Goal: Task Accomplishment & Management: Complete application form

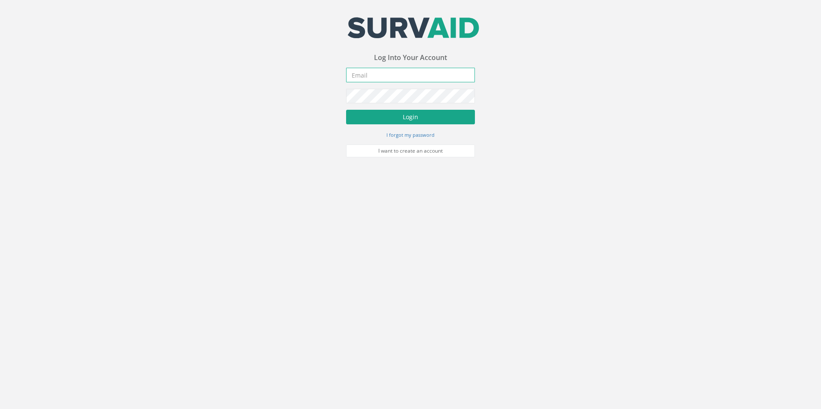
type input "[PERSON_NAME][EMAIL_ADDRESS][PERSON_NAME][DOMAIN_NAME]"
click at [403, 118] on button "Login" at bounding box center [410, 117] width 129 height 15
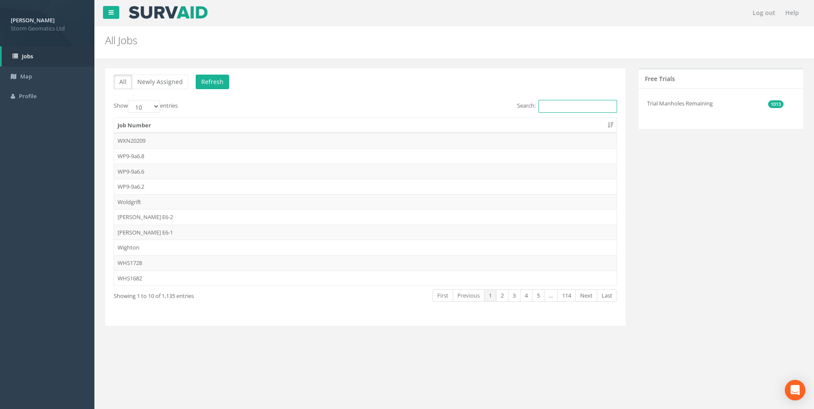
click at [580, 103] on input "Search:" at bounding box center [578, 106] width 79 height 13
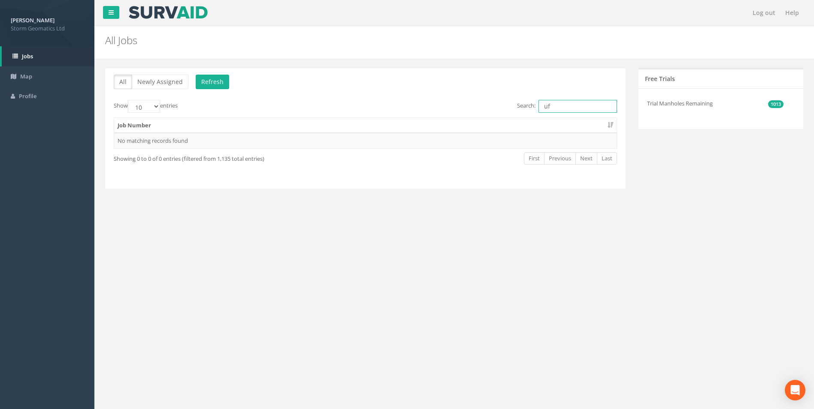
type input "u"
type input "25CAL"
click at [139, 143] on td "25CAL012723" at bounding box center [365, 140] width 503 height 15
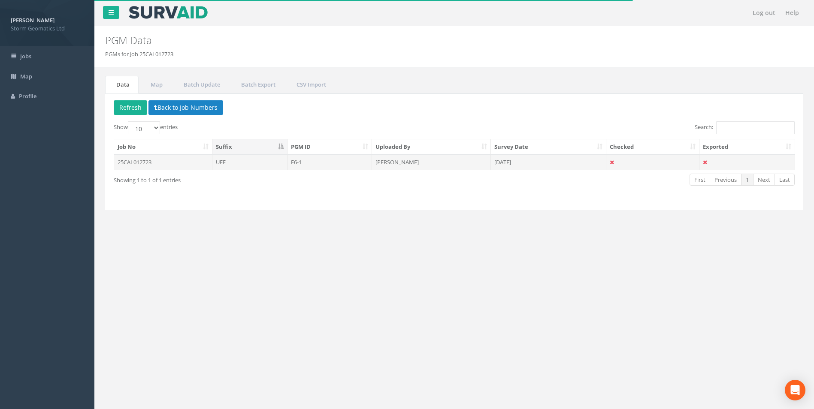
click at [266, 164] on td "UFF" at bounding box center [249, 162] width 75 height 15
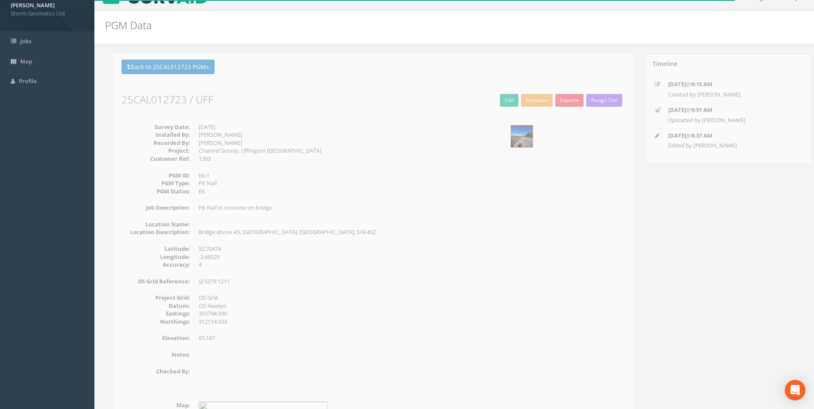
scroll to position [5, 0]
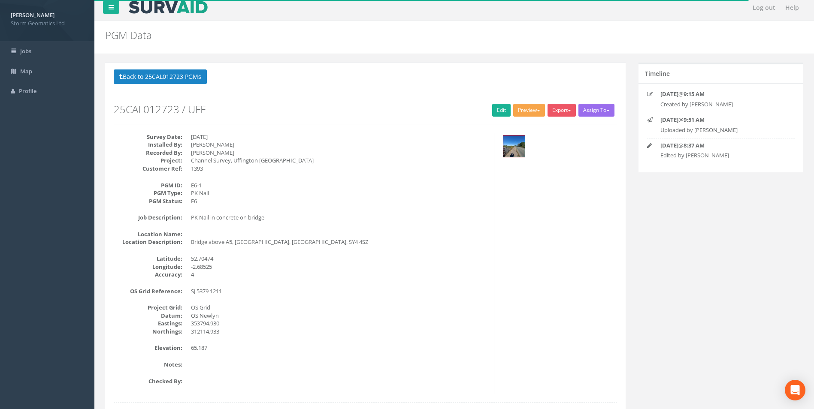
click at [524, 115] on button "Preview" at bounding box center [529, 110] width 32 height 13
click at [508, 130] on link "Storm Geomatics" at bounding box center [512, 127] width 67 height 13
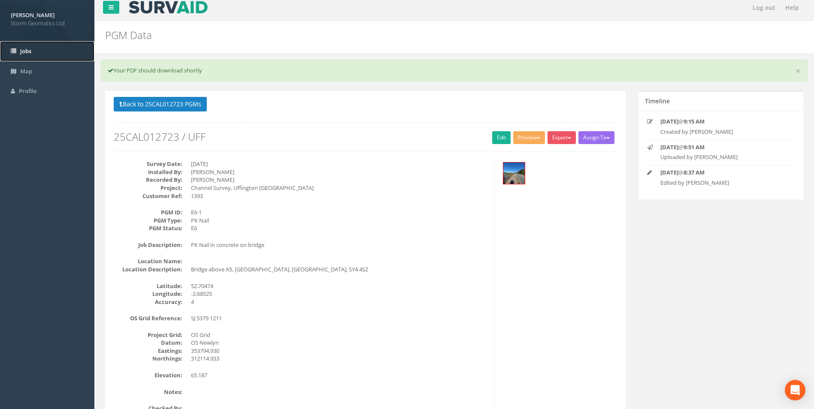
click at [24, 53] on span "Jobs" at bounding box center [25, 51] width 11 height 8
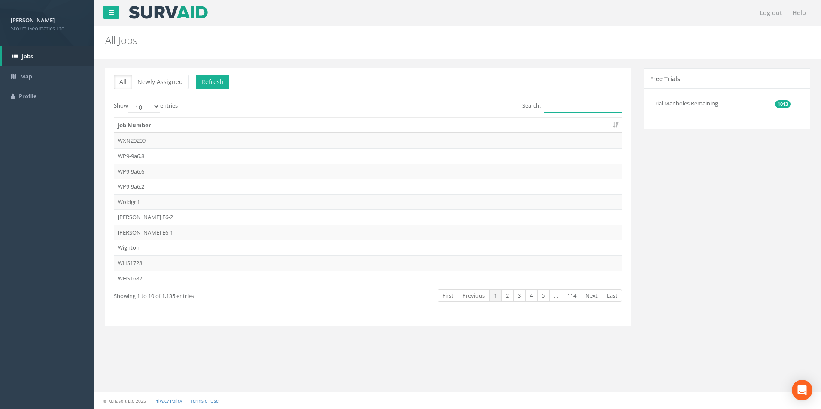
click at [590, 107] on input "Search:" at bounding box center [582, 106] width 79 height 13
click at [571, 109] on input "Search:" at bounding box center [582, 106] width 79 height 13
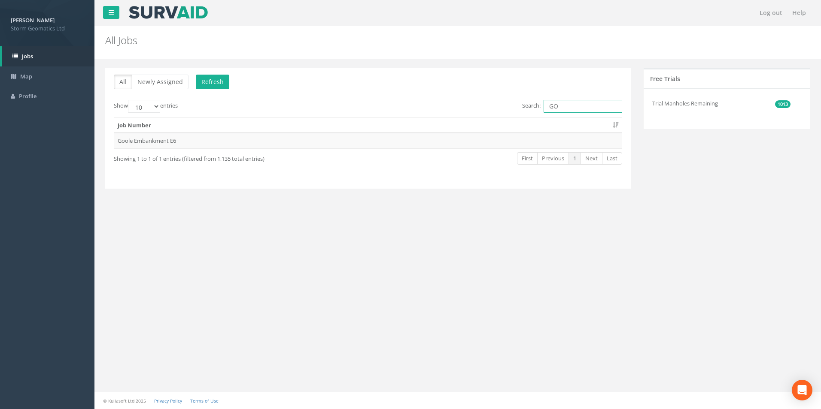
type input "G"
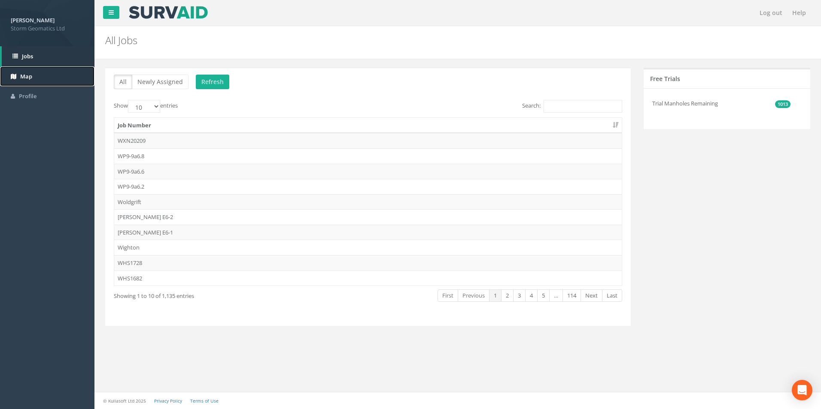
click at [51, 78] on link "Map" at bounding box center [47, 77] width 94 height 20
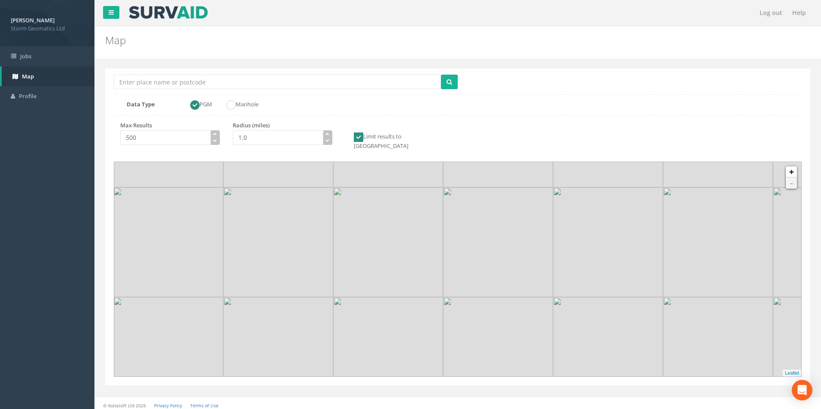
drag, startPoint x: 467, startPoint y: 311, endPoint x: 435, endPoint y: 258, distance: 62.1
click at [435, 258] on img at bounding box center [388, 243] width 110 height 110
click at [440, 260] on img at bounding box center [388, 243] width 110 height 110
click at [435, 258] on img at bounding box center [391, 273] width 110 height 110
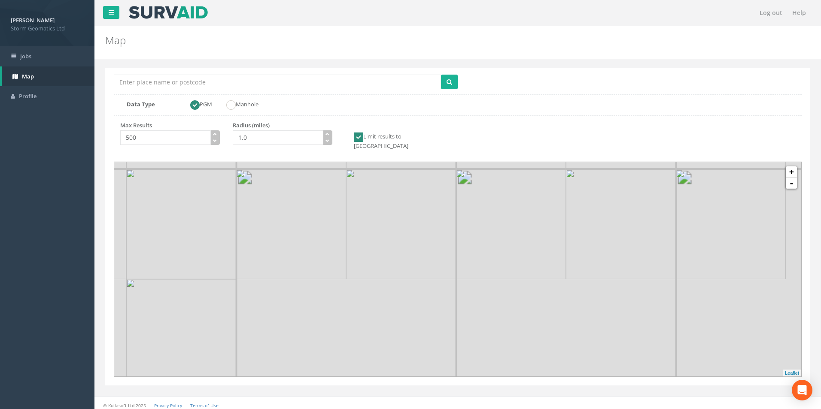
click at [435, 256] on img at bounding box center [401, 225] width 110 height 110
click at [435, 256] on img at bounding box center [422, 240] width 110 height 110
click at [420, 257] on img at bounding box center [463, 271] width 110 height 110
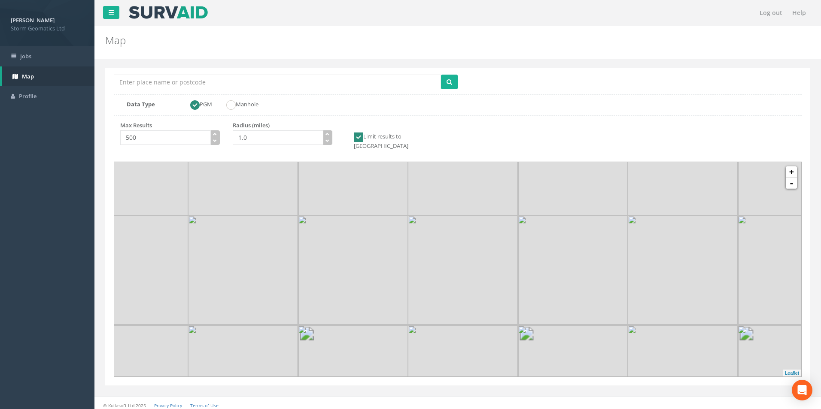
click at [420, 257] on img at bounding box center [463, 271] width 110 height 110
click at [389, 278] on img at bounding box center [340, 332] width 110 height 110
click at [387, 230] on img at bounding box center [347, 214] width 110 height 110
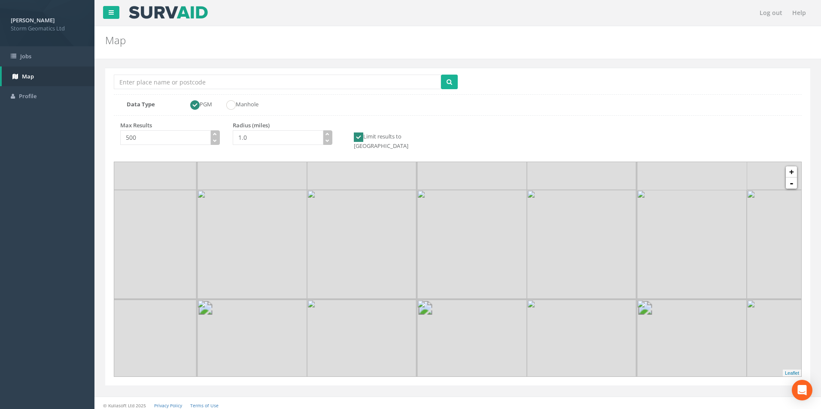
click at [387, 230] on img at bounding box center [362, 245] width 110 height 110
drag, startPoint x: 736, startPoint y: 280, endPoint x: 480, endPoint y: 305, distance: 256.5
click at [516, 306] on img at bounding box center [503, 334] width 110 height 110
drag, startPoint x: 375, startPoint y: 305, endPoint x: 529, endPoint y: 298, distance: 154.2
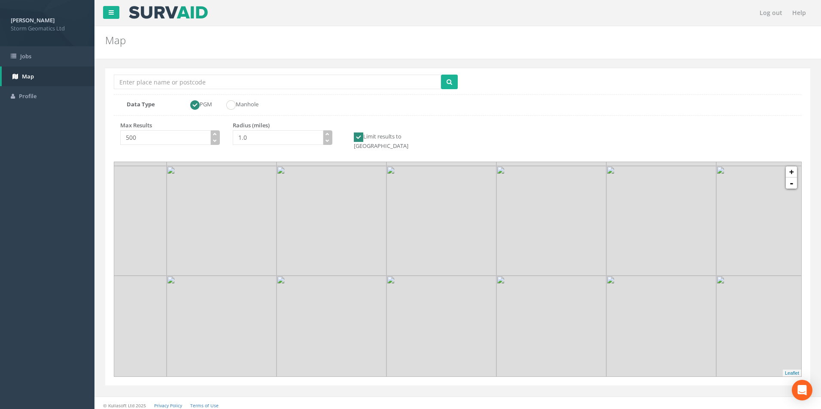
click at [496, 298] on img at bounding box center [441, 331] width 110 height 110
drag, startPoint x: 280, startPoint y: 307, endPoint x: 539, endPoint y: 306, distance: 259.2
click at [539, 306] on img at bounding box center [492, 325] width 110 height 110
click at [793, 178] on link "-" at bounding box center [790, 183] width 11 height 11
drag, startPoint x: 271, startPoint y: 282, endPoint x: 239, endPoint y: 247, distance: 48.0
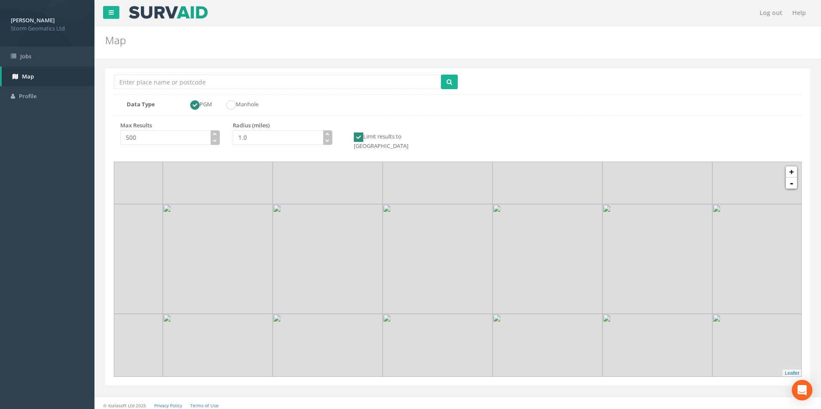
click at [273, 247] on img at bounding box center [328, 259] width 110 height 110
drag, startPoint x: 438, startPoint y: 313, endPoint x: 395, endPoint y: 306, distance: 43.9
click at [500, 294] on img at bounding box center [555, 239] width 110 height 110
drag, startPoint x: 604, startPoint y: 267, endPoint x: 325, endPoint y: 299, distance: 280.3
click at [325, 299] on img at bounding box center [366, 253] width 110 height 110
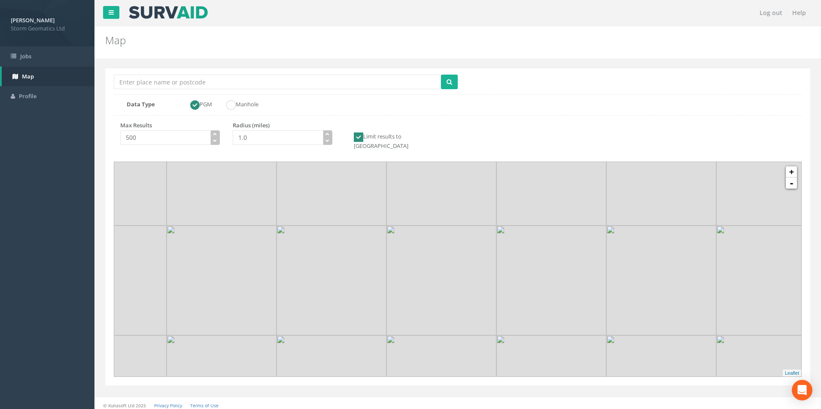
drag, startPoint x: 536, startPoint y: 181, endPoint x: 514, endPoint y: 351, distance: 171.7
click at [514, 336] on img at bounding box center [551, 281] width 110 height 110
drag, startPoint x: 532, startPoint y: 229, endPoint x: 522, endPoint y: 327, distance: 99.2
click at [522, 327] on img at bounding box center [538, 308] width 110 height 110
drag, startPoint x: 351, startPoint y: 322, endPoint x: 368, endPoint y: 317, distance: 17.8
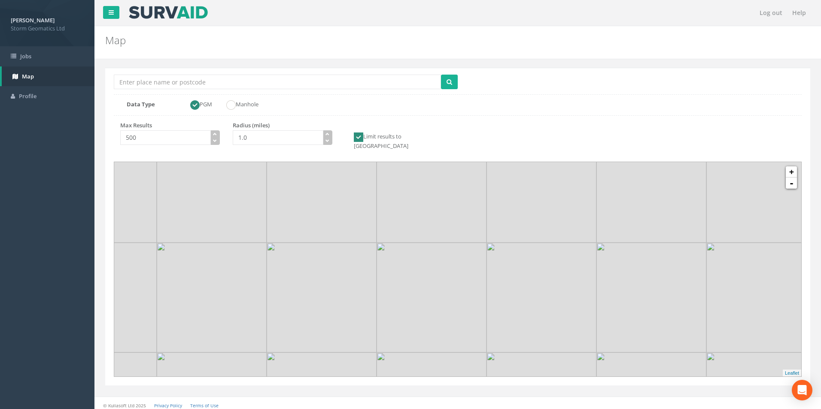
click at [355, 321] on img at bounding box center [322, 298] width 110 height 110
click at [368, 317] on img at bounding box center [322, 298] width 110 height 110
click at [370, 317] on img at bounding box center [322, 298] width 110 height 110
click at [370, 317] on img at bounding box center [274, 271] width 220 height 220
click at [382, 314] on img at bounding box center [328, 326] width 110 height 110
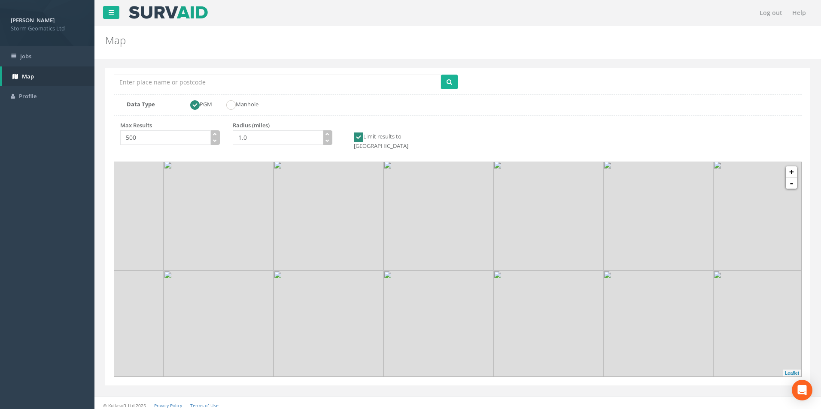
click at [382, 314] on img at bounding box center [328, 326] width 110 height 110
click at [793, 179] on link "-" at bounding box center [790, 183] width 11 height 11
drag, startPoint x: 351, startPoint y: 279, endPoint x: 584, endPoint y: 200, distance: 245.7
click at [584, 200] on img at bounding box center [605, 197] width 110 height 110
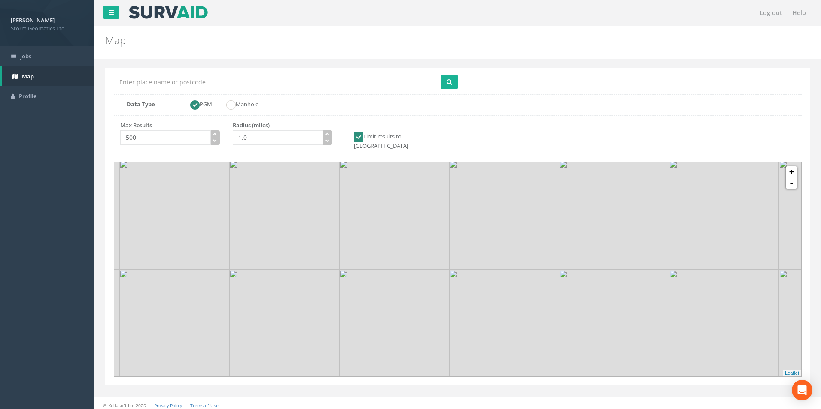
drag, startPoint x: 524, startPoint y: 296, endPoint x: 526, endPoint y: 217, distance: 79.4
click at [526, 217] on img at bounding box center [504, 215] width 110 height 110
drag, startPoint x: 542, startPoint y: 307, endPoint x: 503, endPoint y: 199, distance: 114.6
click at [503, 199] on img at bounding box center [465, 215] width 110 height 110
drag, startPoint x: 476, startPoint y: 314, endPoint x: 523, endPoint y: 221, distance: 103.6
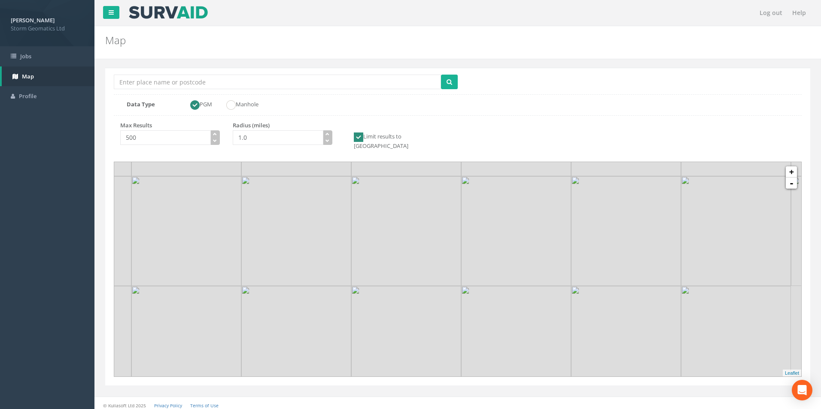
click at [523, 221] on img at bounding box center [516, 231] width 110 height 110
drag, startPoint x: 251, startPoint y: 260, endPoint x: 459, endPoint y: 273, distance: 208.1
click at [459, 273] on img at bounding box center [504, 243] width 110 height 110
drag, startPoint x: 399, startPoint y: 216, endPoint x: 454, endPoint y: 301, distance: 101.0
click at [454, 301] on img at bounding box center [448, 325] width 110 height 110
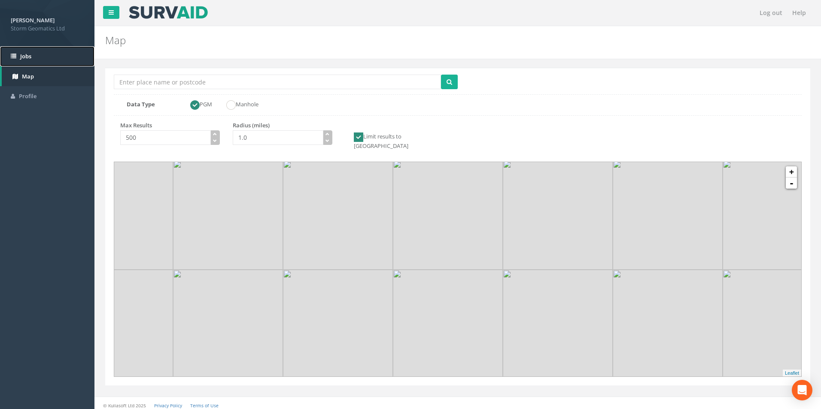
click at [37, 54] on link "Jobs" at bounding box center [47, 56] width 94 height 20
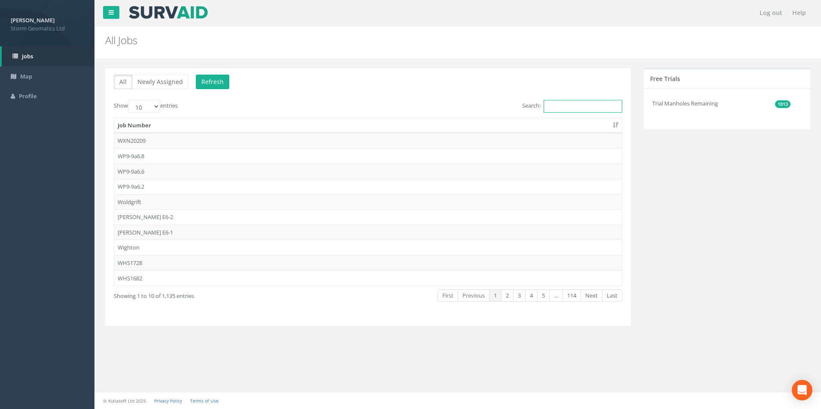
click at [599, 104] on input "Search:" at bounding box center [582, 106] width 79 height 13
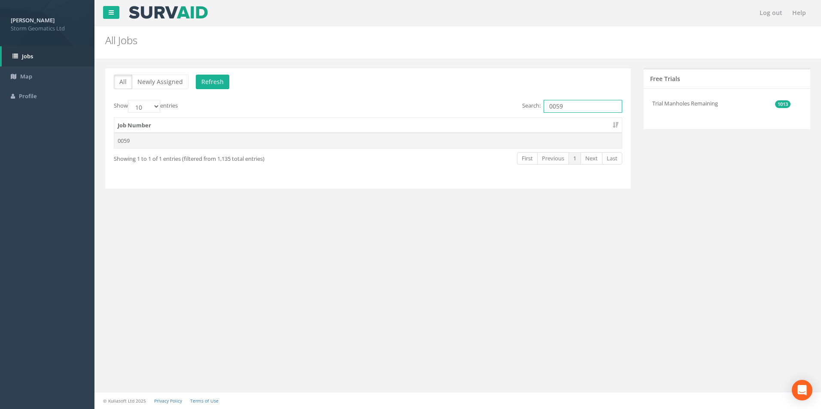
type input "0059"
click at [186, 140] on td "0059" at bounding box center [367, 140] width 507 height 15
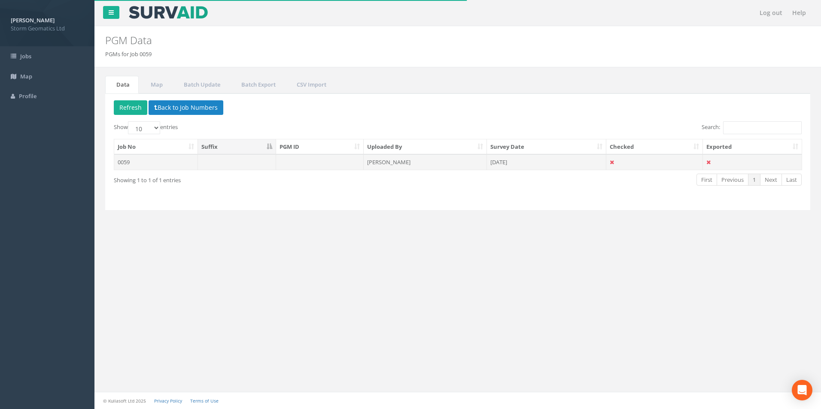
click at [176, 166] on td "0059" at bounding box center [156, 162] width 84 height 15
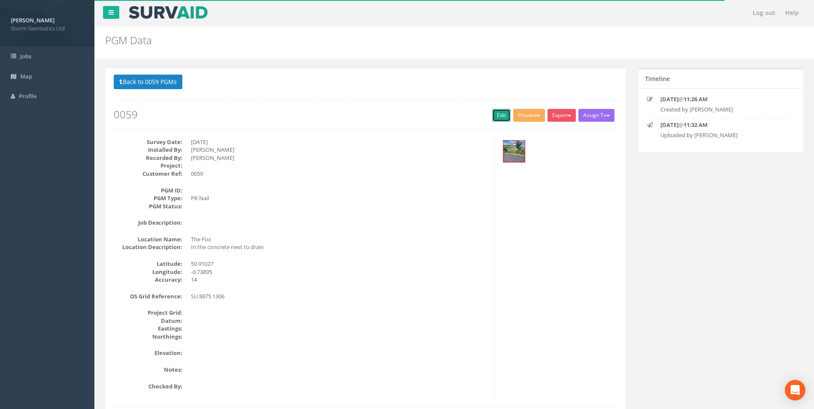
click at [497, 116] on link "Edit" at bounding box center [501, 115] width 18 height 13
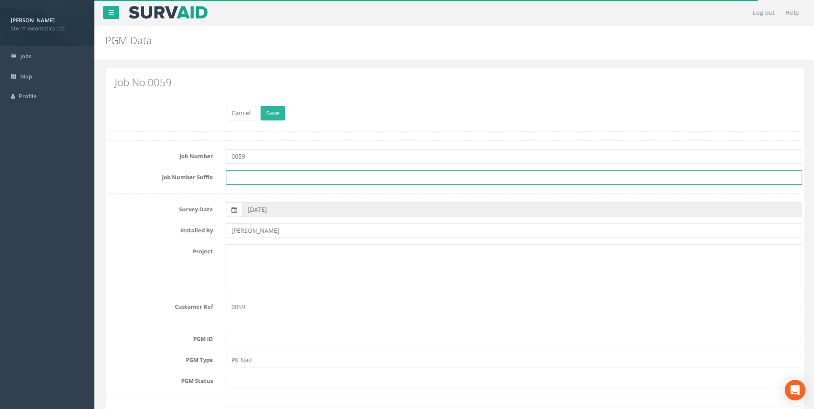
click at [251, 179] on input "text" at bounding box center [513, 177] width 576 height 15
click at [262, 179] on input "text" at bounding box center [513, 177] width 576 height 15
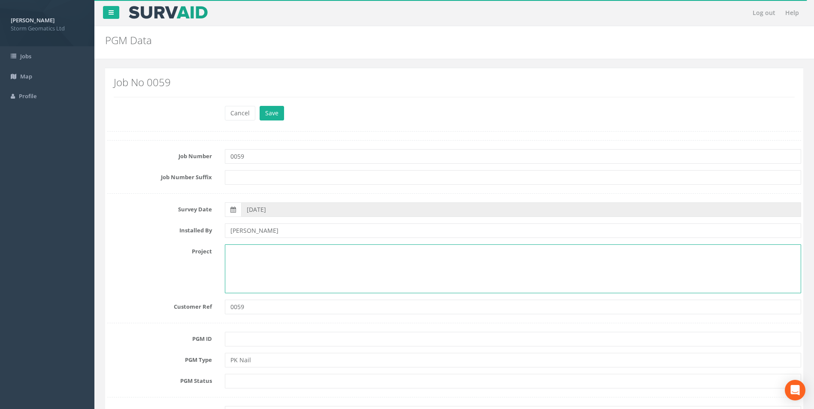
click at [227, 253] on textarea at bounding box center [513, 269] width 576 height 49
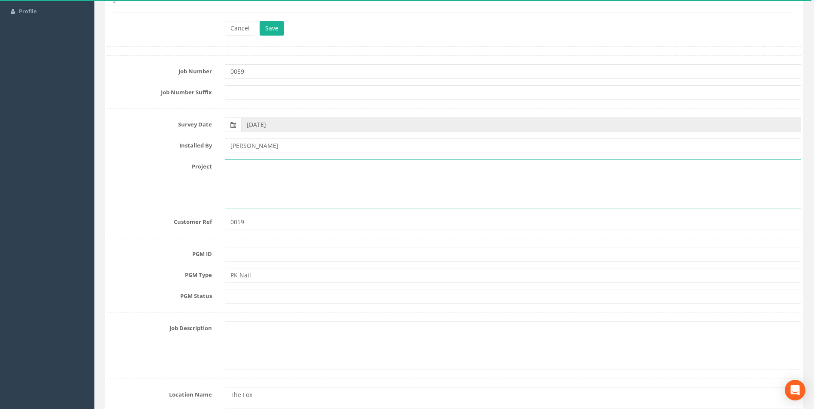
scroll to position [86, 0]
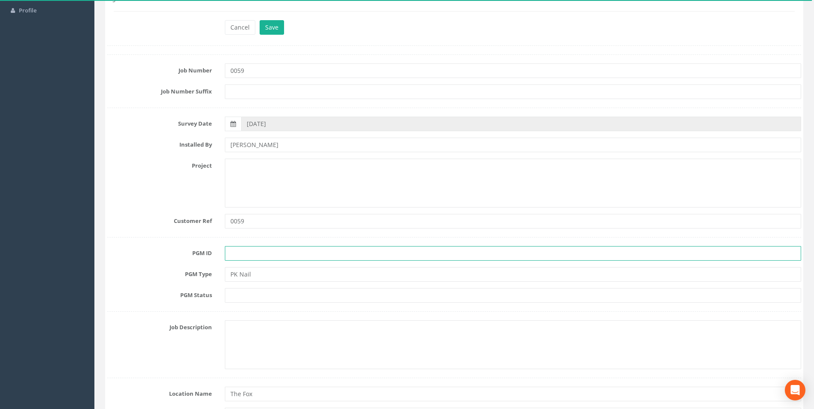
click at [242, 255] on input "text" at bounding box center [513, 253] width 576 height 15
type input "E6-1"
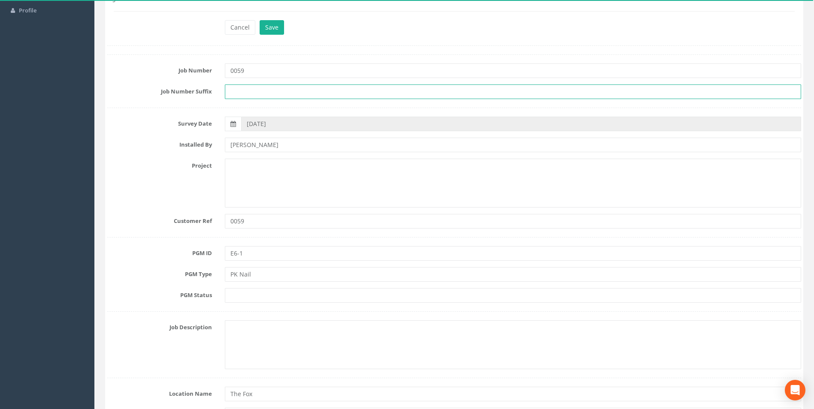
type input "EAH"
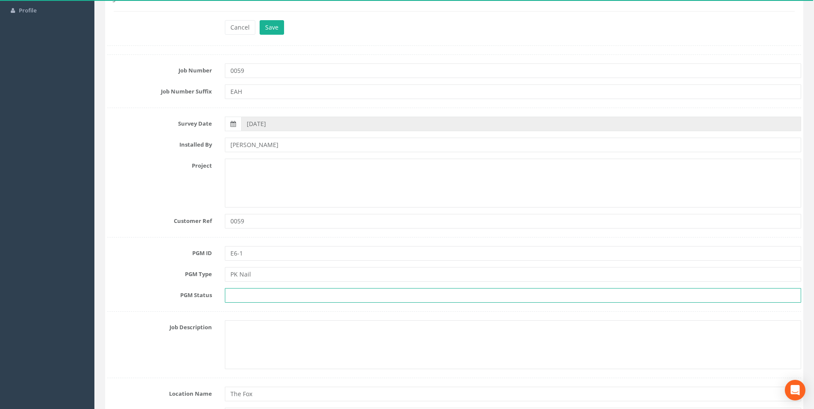
type input "E6"
type input "OS Grid"
type input "OS Newlyn"
type input "551733.038"
type input "115505.946"
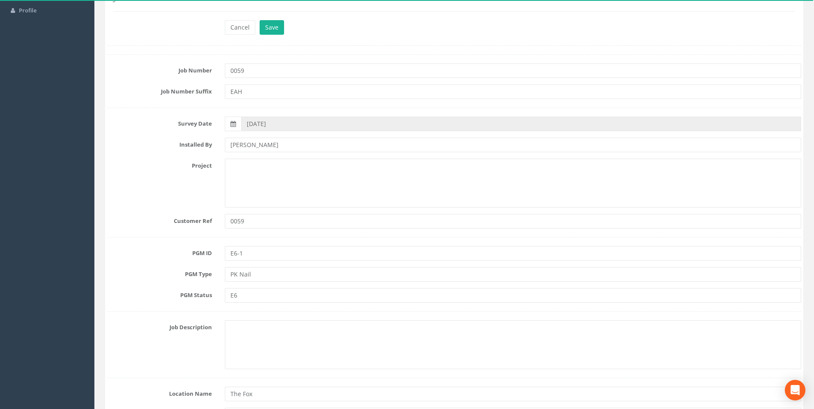
type input "52.411"
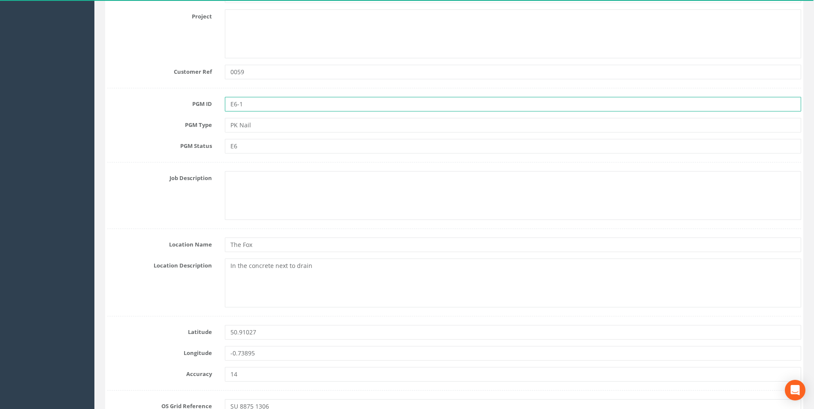
scroll to position [258, 0]
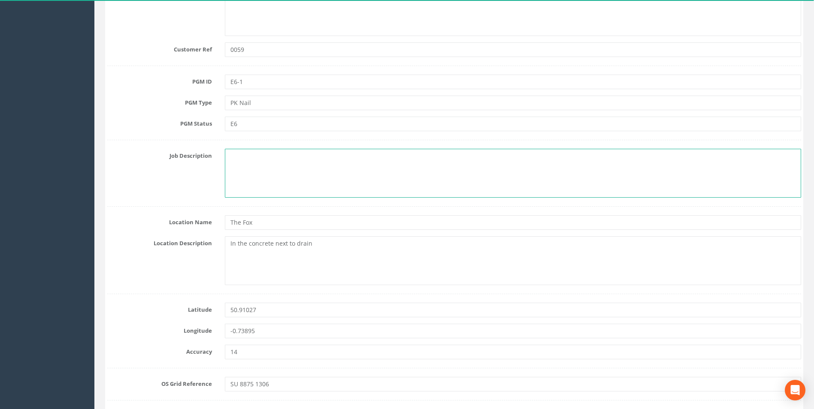
click at [236, 155] on textarea at bounding box center [513, 173] width 576 height 49
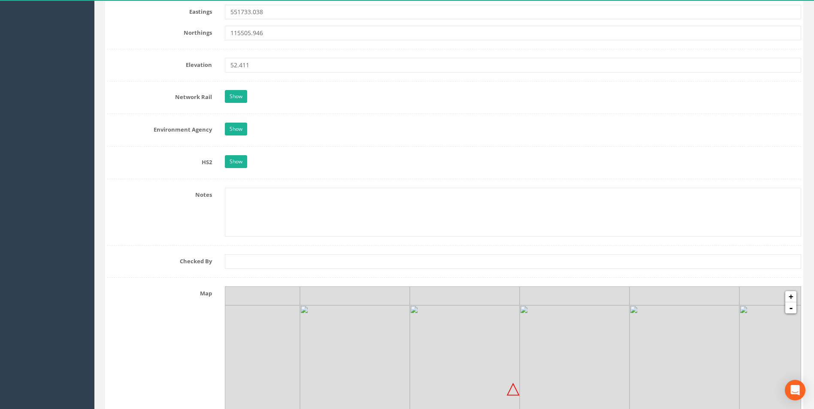
scroll to position [447, 0]
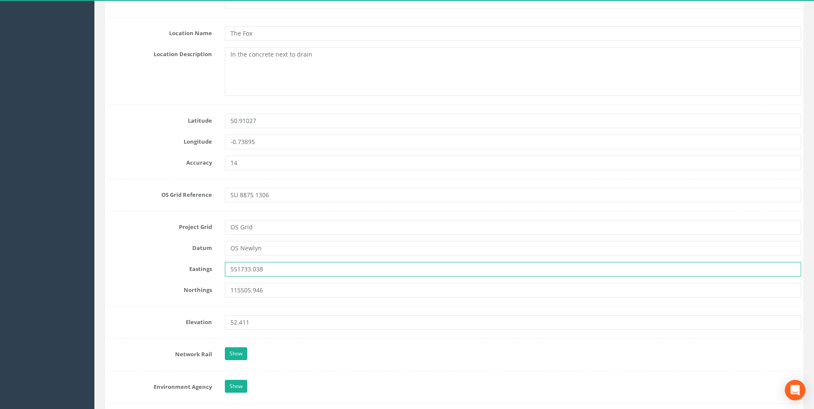
click at [271, 272] on input "551733.038" at bounding box center [513, 269] width 576 height 15
type input "5"
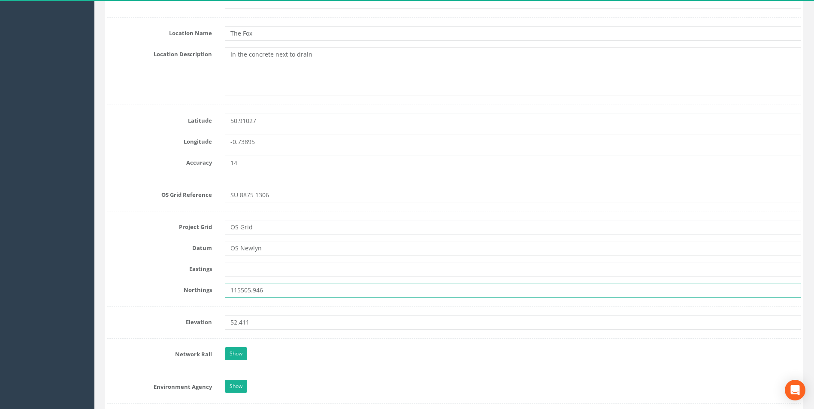
click at [324, 290] on input "115505.946" at bounding box center [513, 290] width 576 height 15
type input "1"
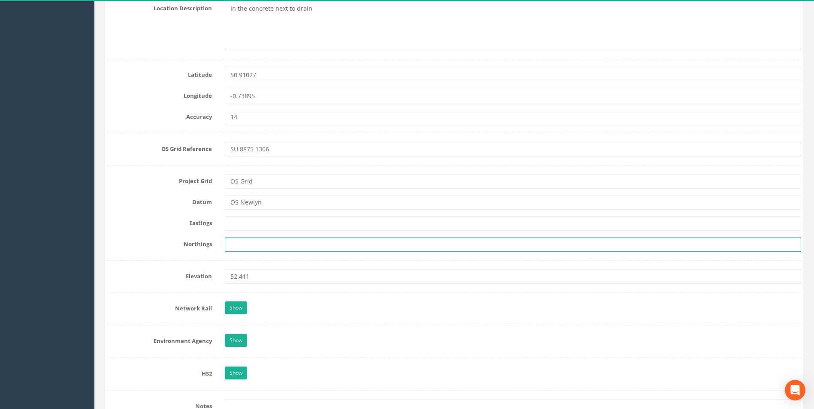
scroll to position [576, 0]
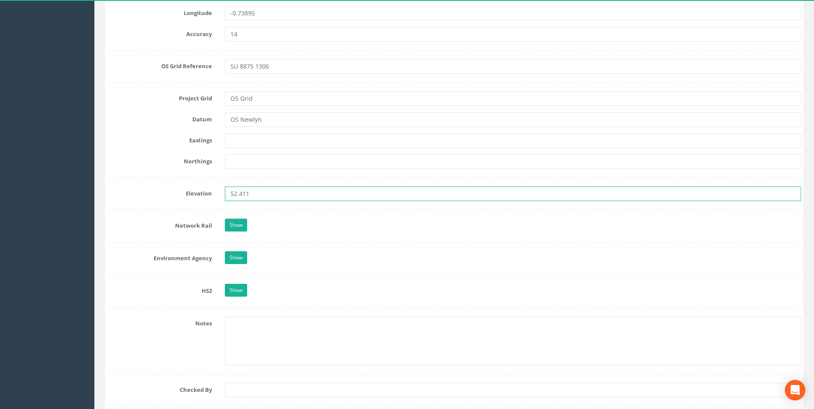
click at [280, 193] on input "52.411" at bounding box center [513, 194] width 576 height 15
type input "5"
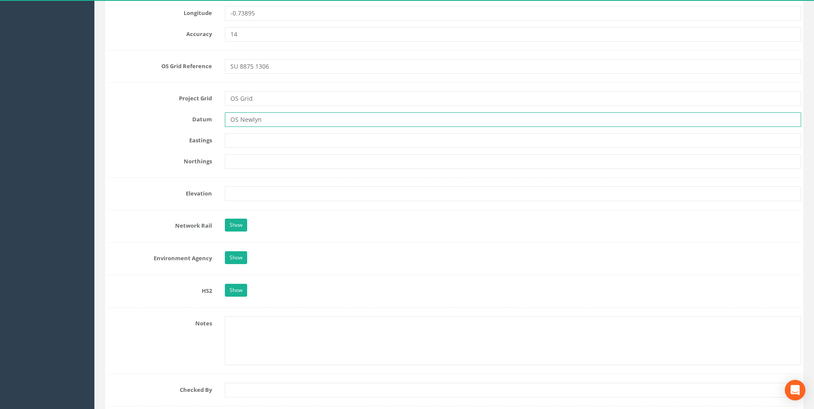
click at [271, 120] on input "OS Newlyn" at bounding box center [513, 119] width 576 height 15
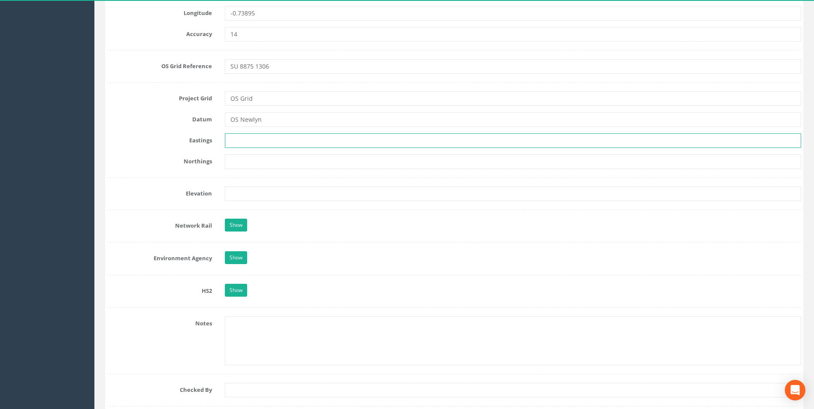
click at [260, 140] on input "text" at bounding box center [513, 140] width 576 height 15
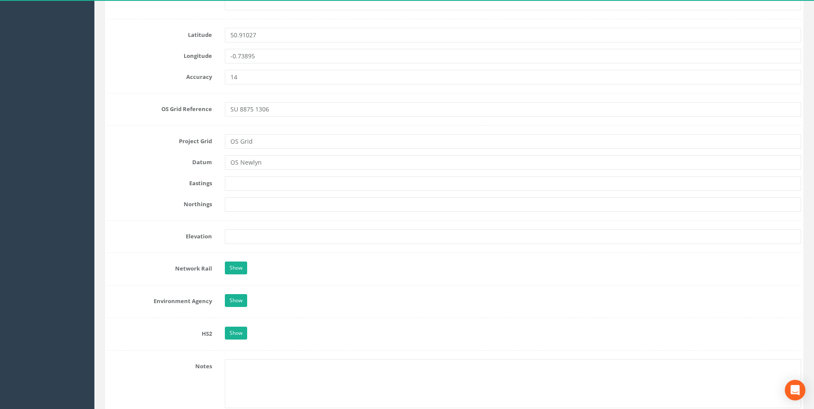
scroll to position [704, 0]
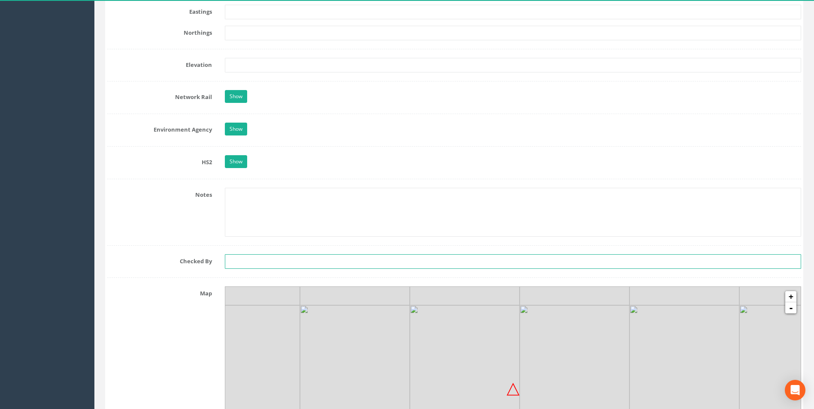
click at [296, 256] on input "text" at bounding box center [513, 262] width 576 height 15
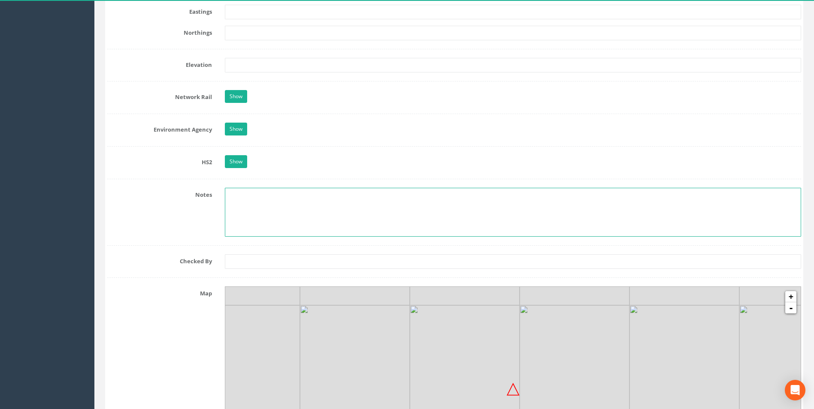
click at [275, 222] on textarea at bounding box center [513, 212] width 576 height 49
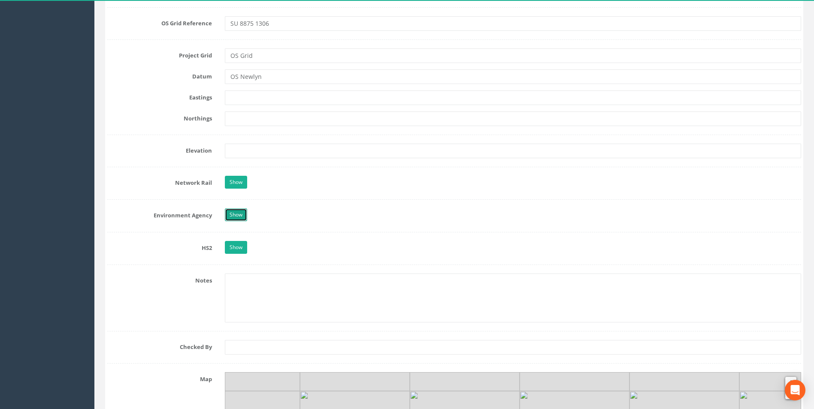
click at [236, 215] on link "Show" at bounding box center [236, 215] width 22 height 13
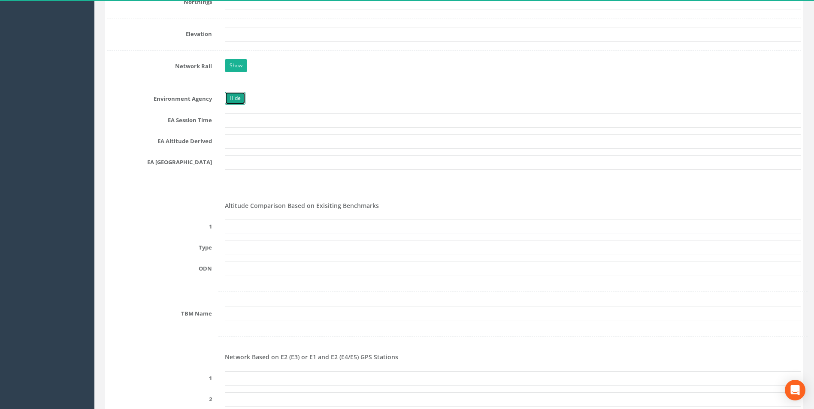
scroll to position [747, 0]
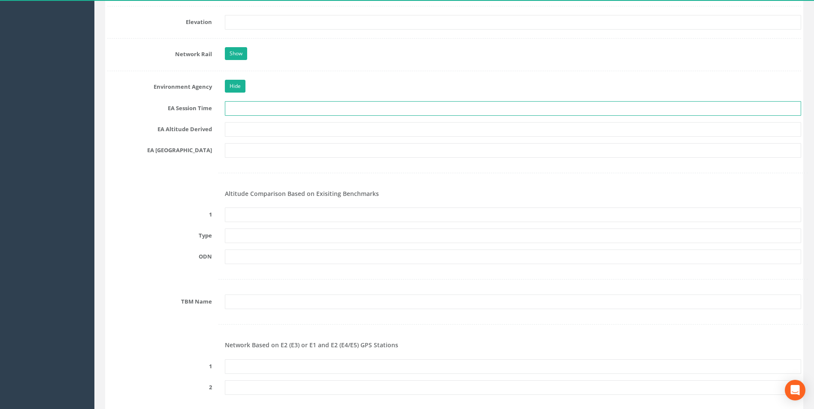
click at [256, 112] on input "text" at bounding box center [513, 108] width 576 height 15
type input "2 x 3 minutes"
type input "551733.038"
type input "115505.946"
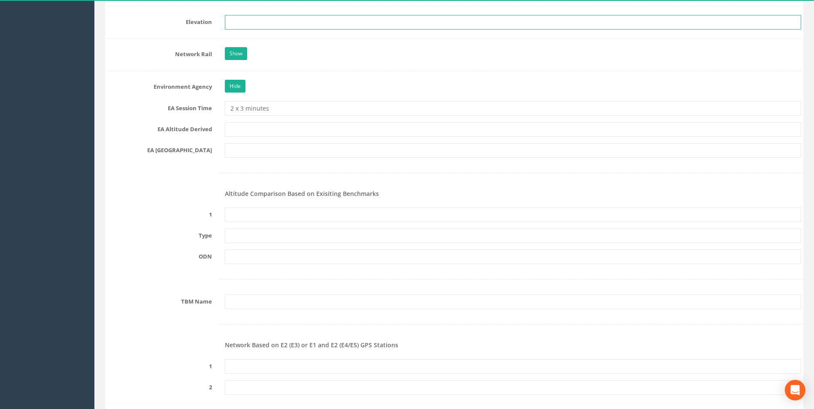
type input "52.411"
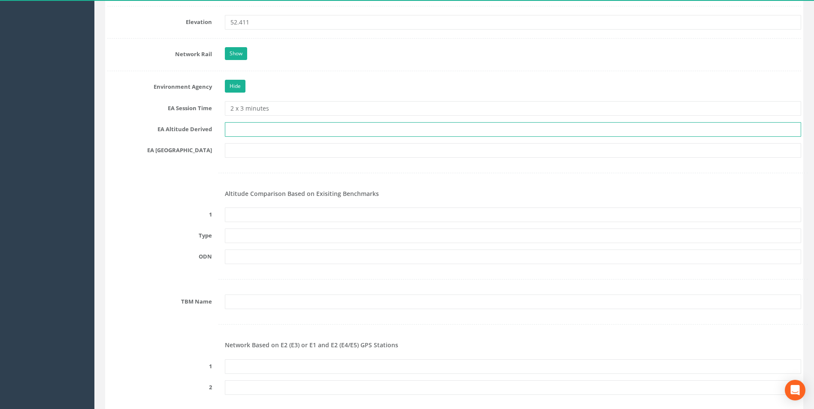
type input "Network RTK and Best Fit Leveling"
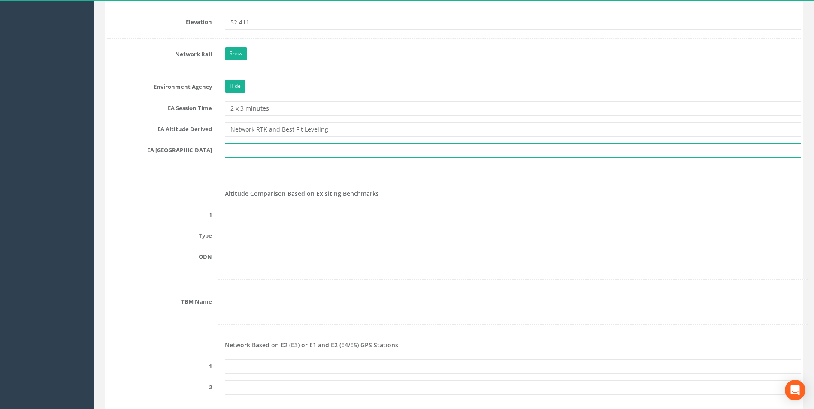
type input "TQ 5115"
type input "None Recovered"
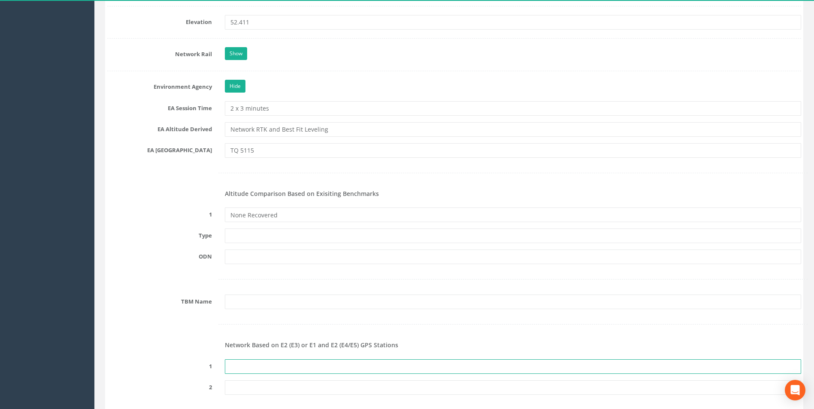
type input "PRS315593689666"
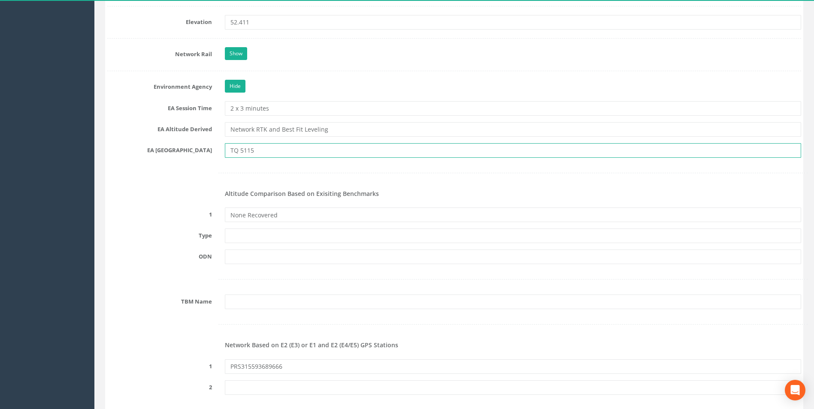
drag, startPoint x: 274, startPoint y: 152, endPoint x: 227, endPoint y: 151, distance: 46.8
click at [227, 151] on input "TQ 5115" at bounding box center [513, 150] width 576 height 15
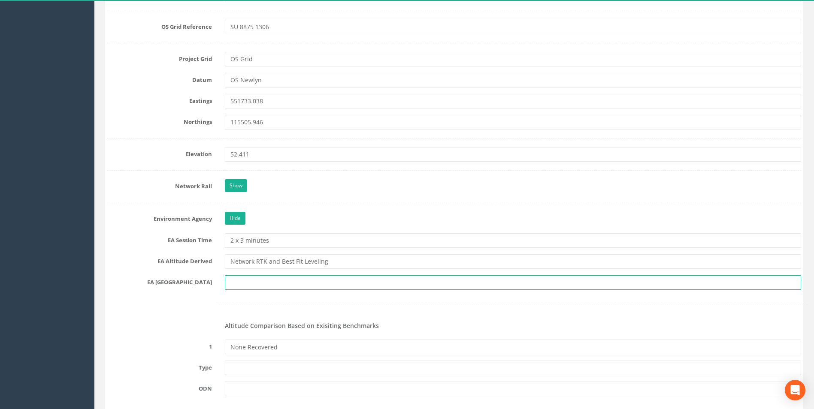
scroll to position [618, 0]
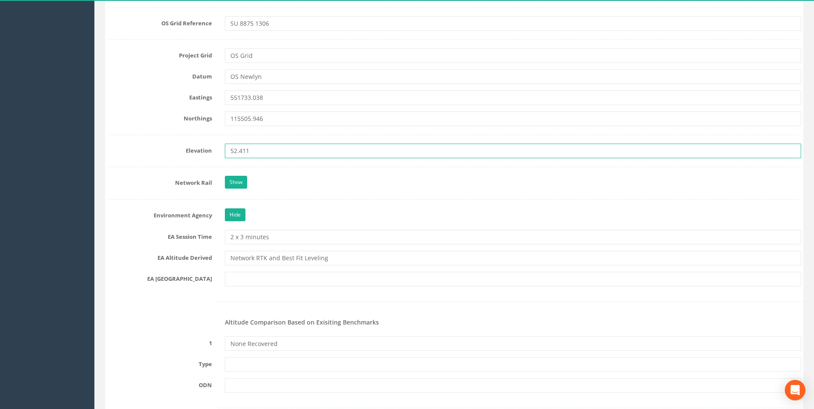
click at [270, 150] on input "52.411" at bounding box center [513, 151] width 576 height 15
type input "5"
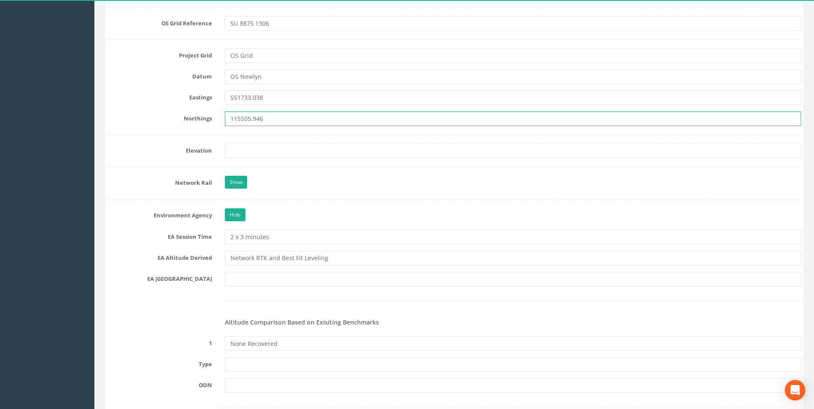
click at [274, 123] on input "115505.946" at bounding box center [513, 119] width 576 height 15
type input "1"
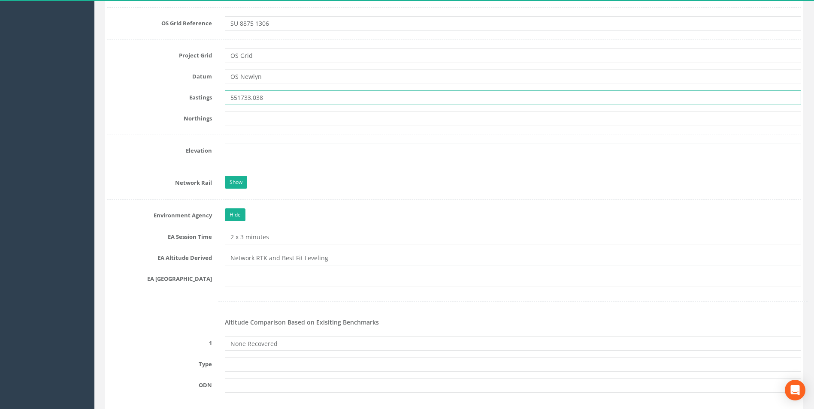
click at [279, 98] on input "551733.038" at bounding box center [513, 98] width 576 height 15
type input "5"
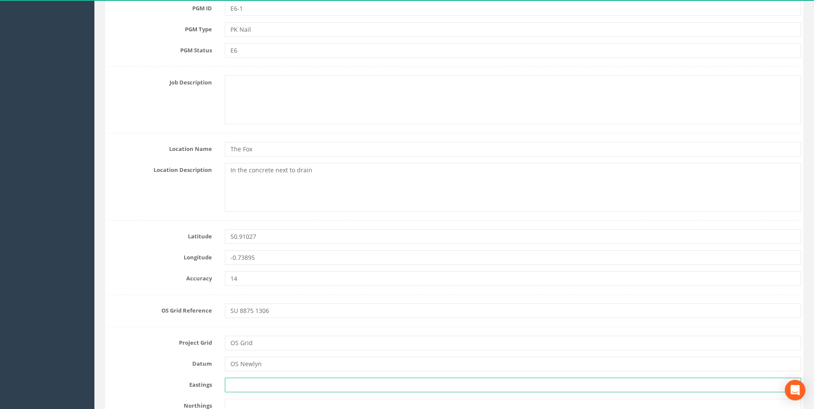
scroll to position [318, 0]
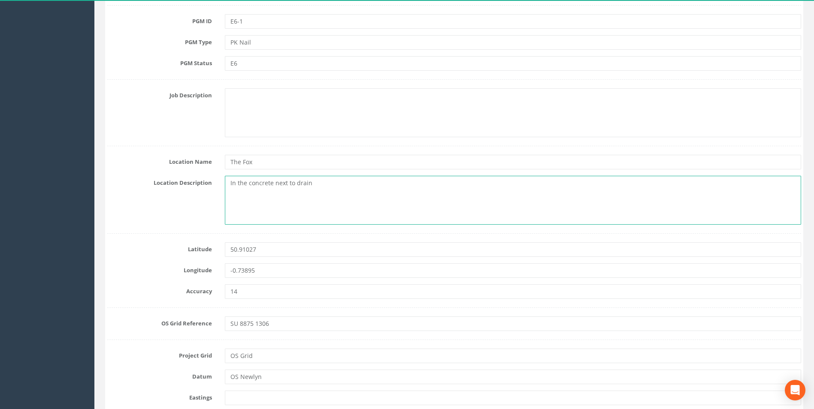
click at [322, 184] on textarea "In the concrete next to drain" at bounding box center [513, 200] width 576 height 49
type textarea "In the concrete next to drain and gate for field"
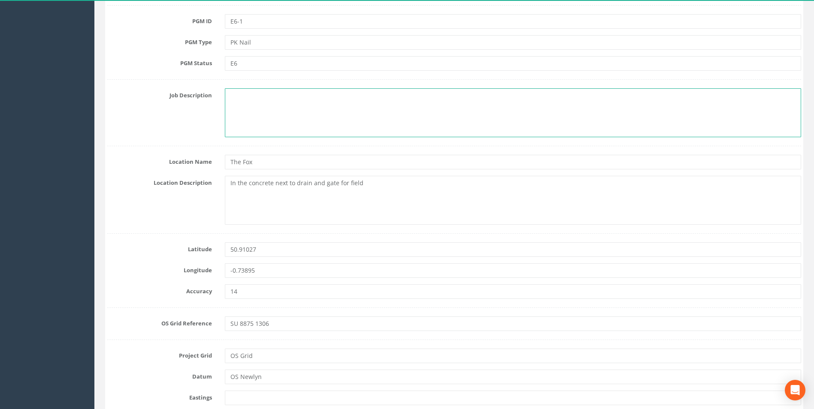
click at [262, 116] on textarea at bounding box center [513, 112] width 576 height 49
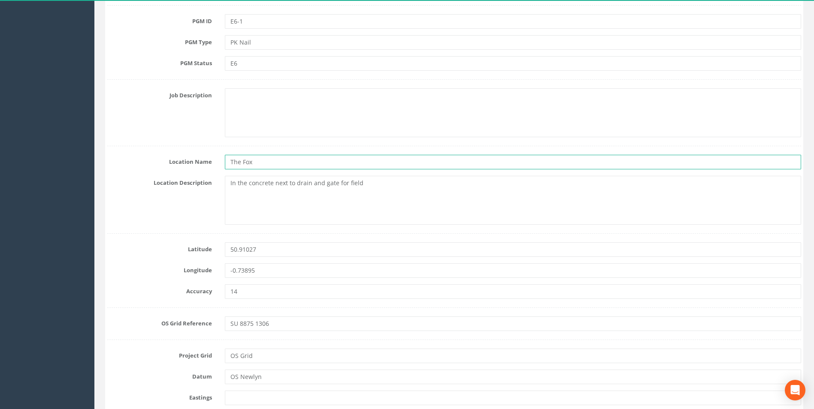
click at [270, 162] on input "The Fox" at bounding box center [513, 162] width 576 height 15
type input "T"
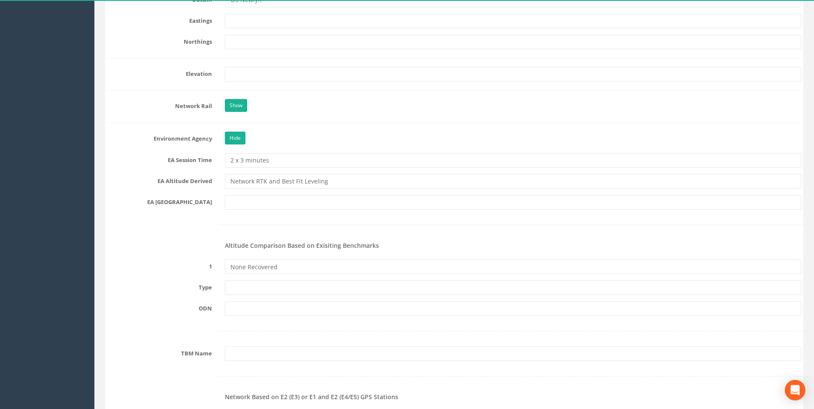
scroll to position [704, 0]
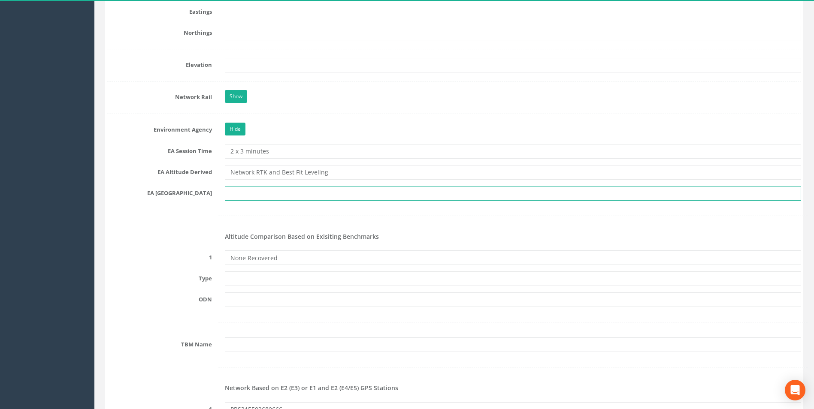
click at [248, 193] on input "text" at bounding box center [513, 193] width 576 height 15
click at [227, 217] on div at bounding box center [454, 216] width 707 height 18
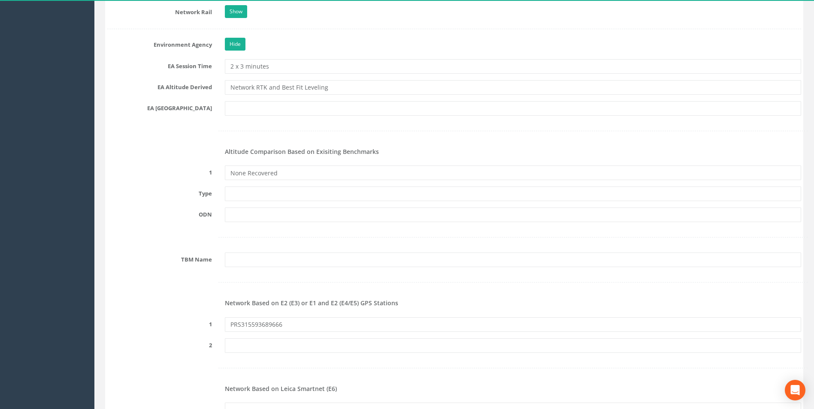
scroll to position [790, 0]
click at [236, 201] on form "Cancel Save Delete Job Number 0059 Job Number Suffix EAH Survey Date [DATE] Ins…" at bounding box center [454, 280] width 694 height 1928
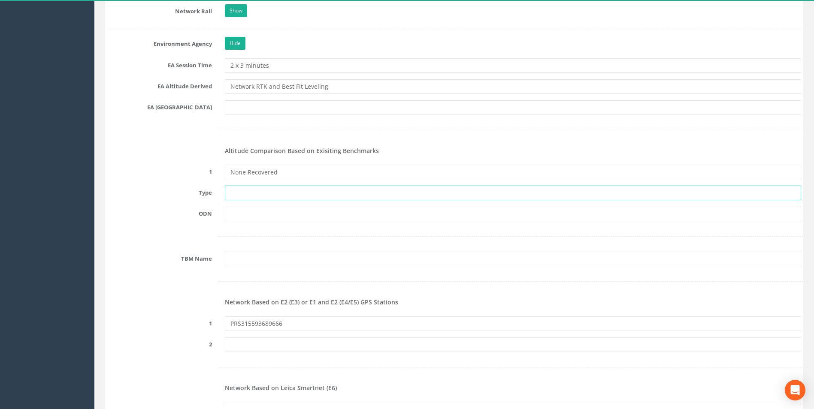
click at [240, 194] on input "text" at bounding box center [513, 193] width 576 height 15
type input "N/A"
click at [245, 211] on input "text" at bounding box center [513, 214] width 576 height 15
type input "N/A"
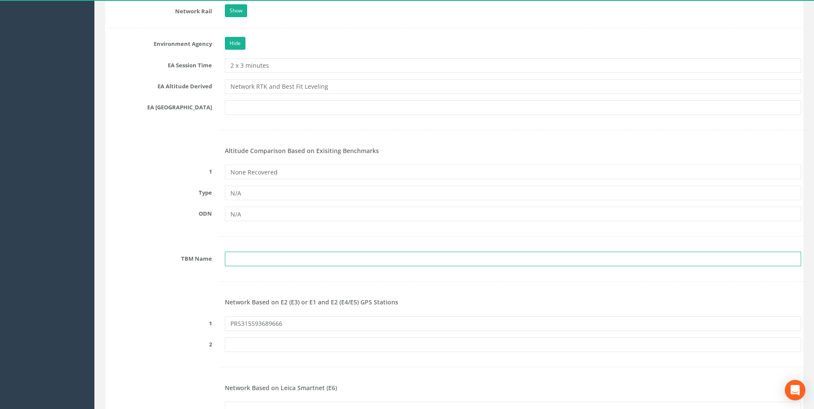
click at [243, 258] on input "text" at bounding box center [513, 259] width 576 height 15
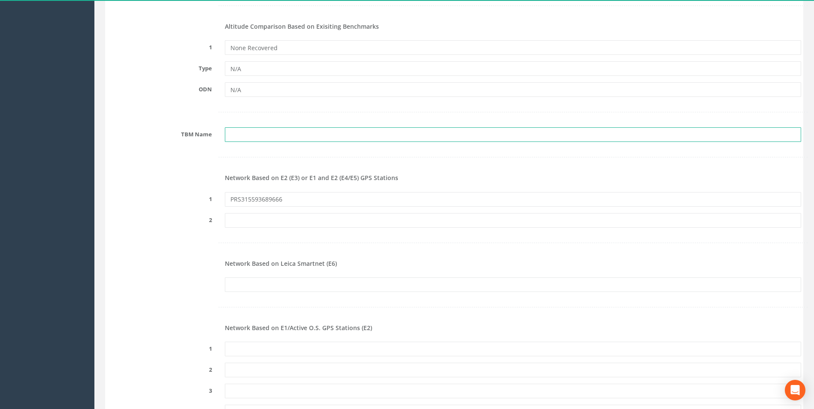
scroll to position [919, 0]
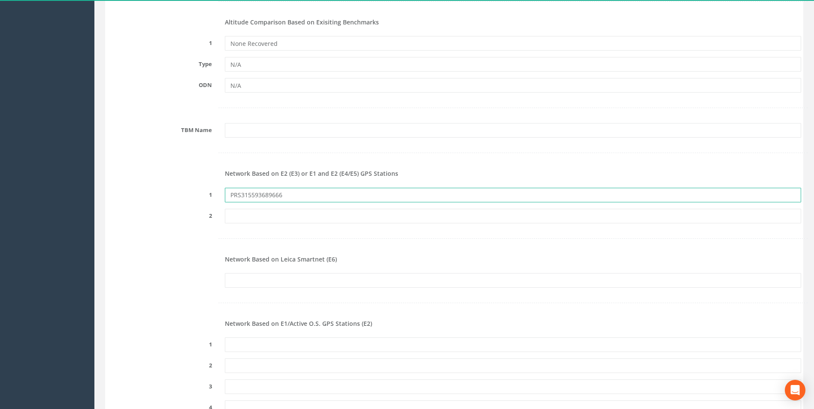
drag, startPoint x: 296, startPoint y: 201, endPoint x: 191, endPoint y: 215, distance: 105.3
click at [191, 215] on form "Cancel Save Delete Job Number 0059 Job Number Suffix EAH Survey Date [DATE] Ins…" at bounding box center [454, 151] width 694 height 1928
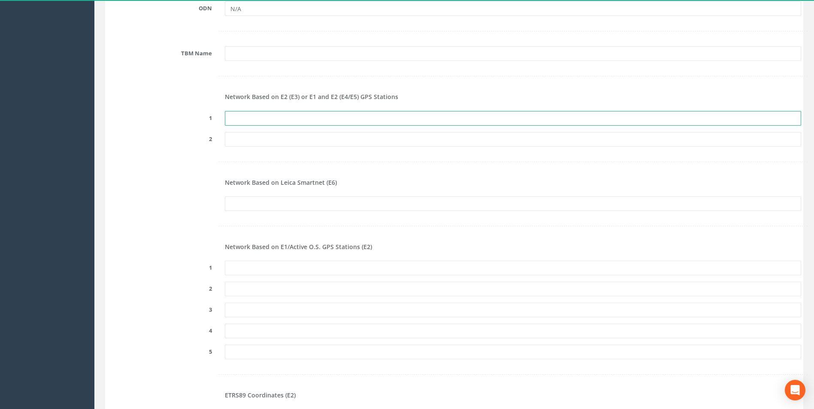
scroll to position [1176, 0]
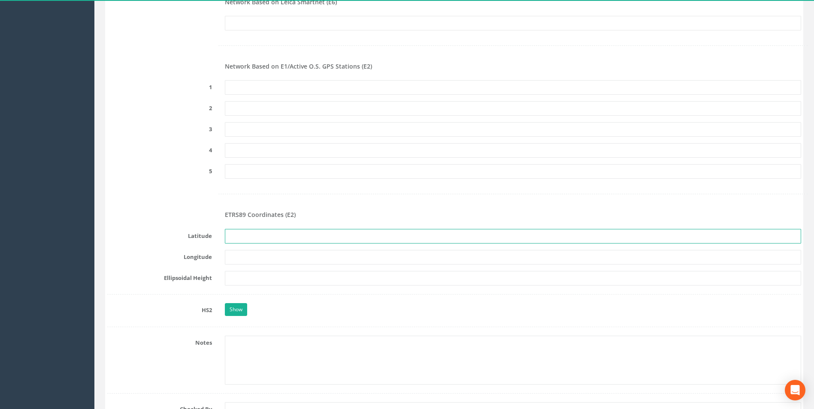
click at [234, 240] on input "text" at bounding box center [513, 236] width 576 height 15
click at [235, 256] on input "text" at bounding box center [513, 257] width 576 height 15
click at [232, 277] on input "text" at bounding box center [513, 278] width 576 height 15
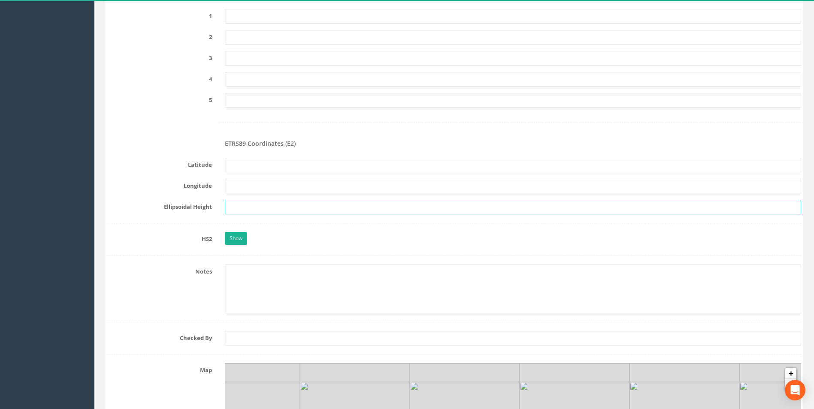
scroll to position [1091, 0]
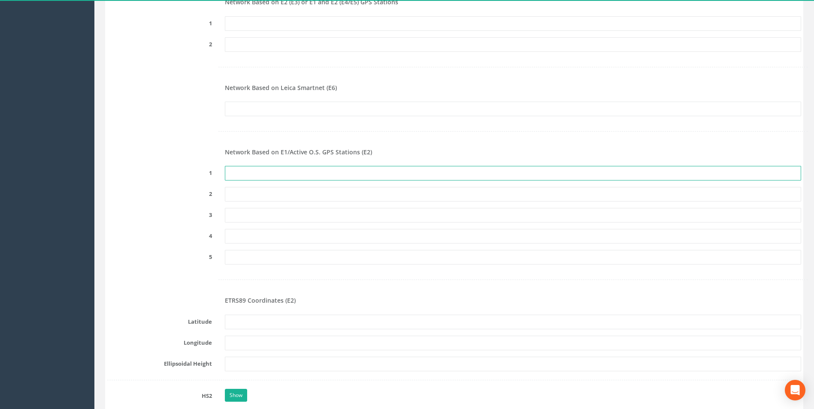
click at [264, 173] on input "text" at bounding box center [513, 173] width 576 height 15
click at [266, 111] on input "text" at bounding box center [513, 109] width 576 height 15
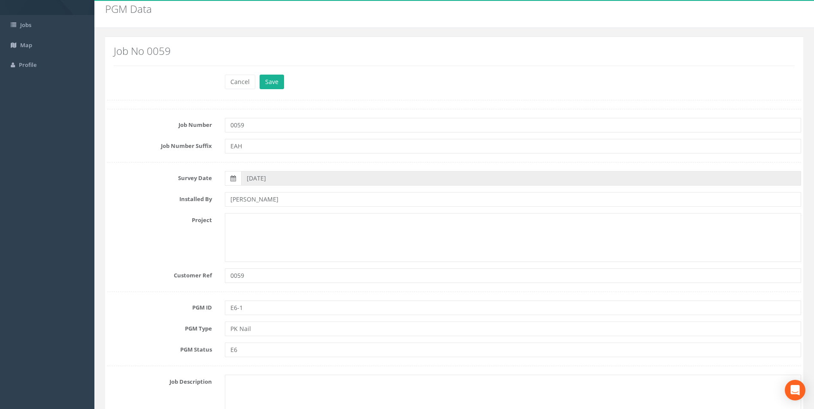
scroll to position [18, 0]
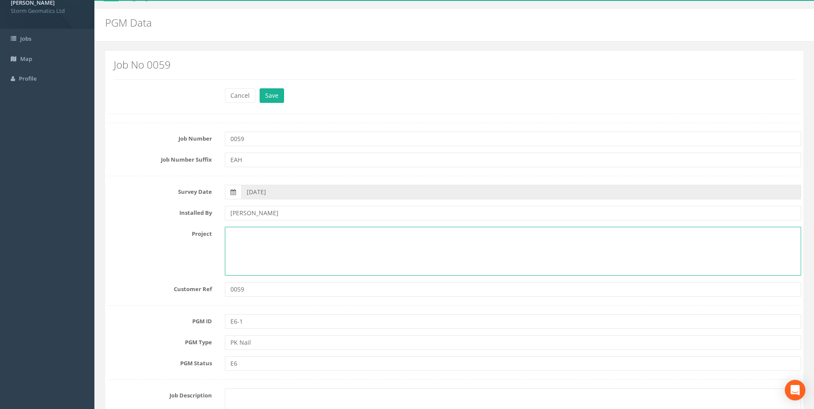
click at [261, 234] on textarea at bounding box center [513, 251] width 576 height 49
click at [276, 233] on textarea "Goodwood Feasilbilty Study" at bounding box center [513, 251] width 576 height 49
click at [277, 233] on textarea "Goodwood Feasilbilty Study" at bounding box center [513, 251] width 576 height 49
click at [321, 230] on textarea "Goodwood Feasibility Study" at bounding box center [513, 251] width 576 height 49
click at [320, 235] on textarea "Goodwood Feasibility Study" at bounding box center [513, 251] width 576 height 49
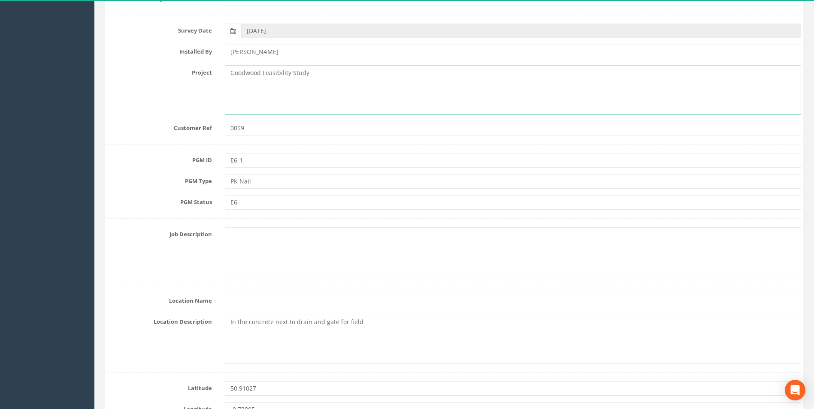
scroll to position [232, 0]
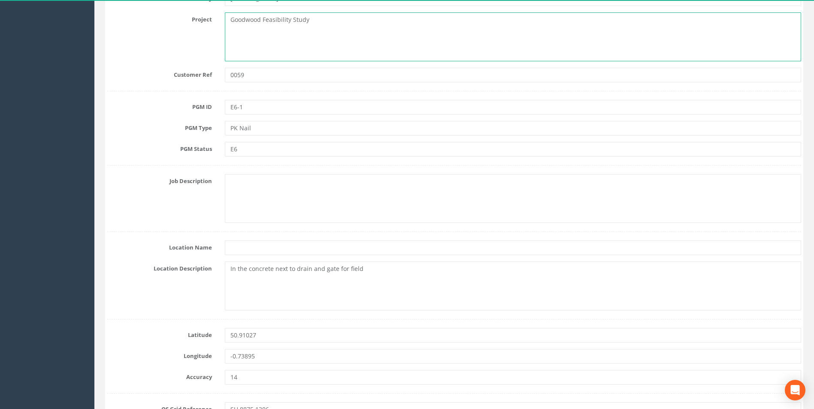
type textarea "Goodwood Feasibility Study"
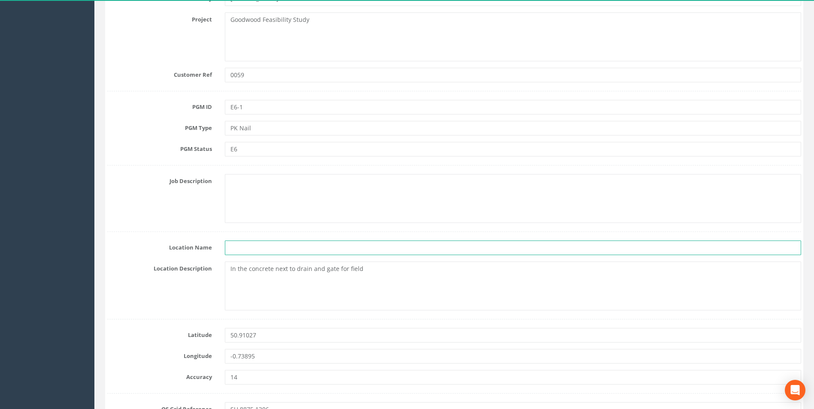
click at [260, 248] on input "text" at bounding box center [513, 248] width 576 height 15
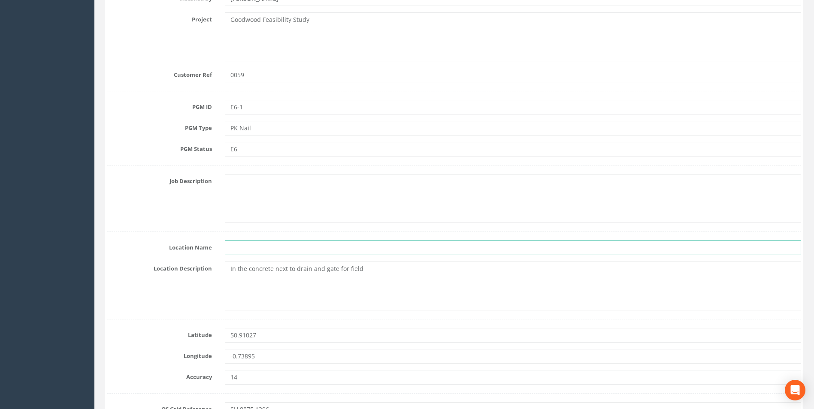
click at [241, 248] on input "text" at bounding box center [513, 248] width 576 height 15
type input "[PERSON_NAME][GEOGRAPHIC_DATA]"
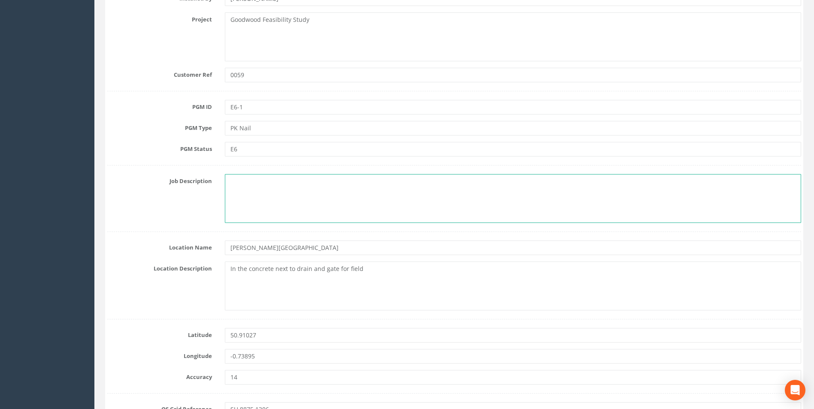
click at [255, 185] on textarea at bounding box center [513, 198] width 576 height 49
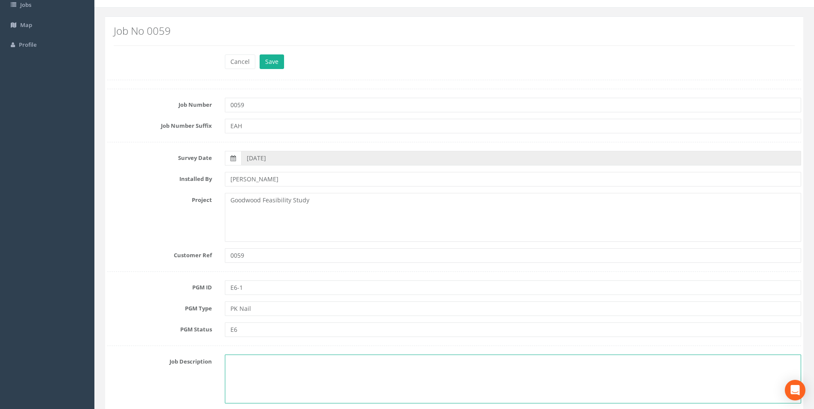
scroll to position [0, 0]
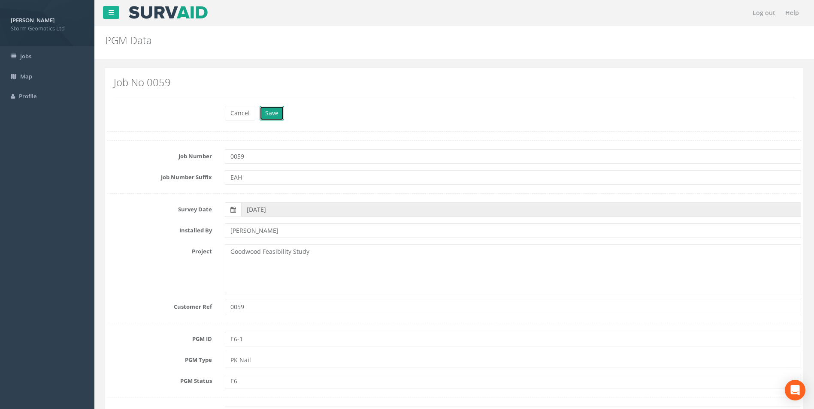
click at [276, 118] on button "Save" at bounding box center [272, 113] width 24 height 15
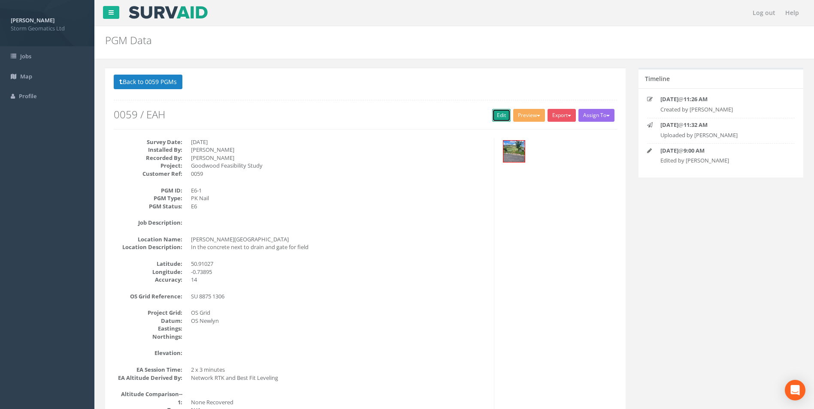
click at [493, 118] on link "Edit" at bounding box center [501, 115] width 18 height 13
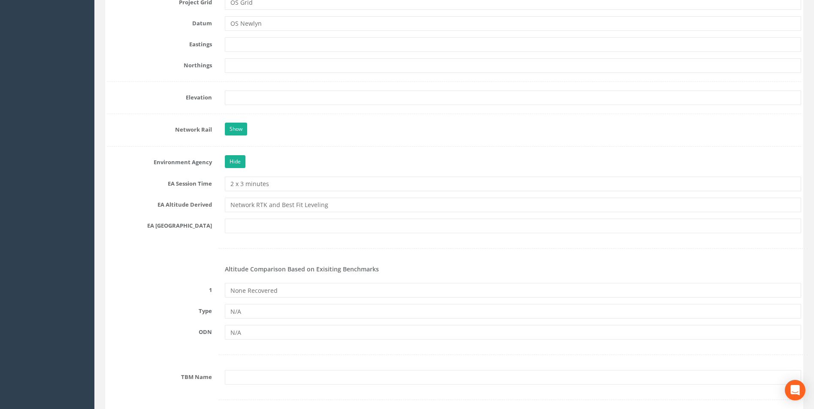
scroll to position [687, 0]
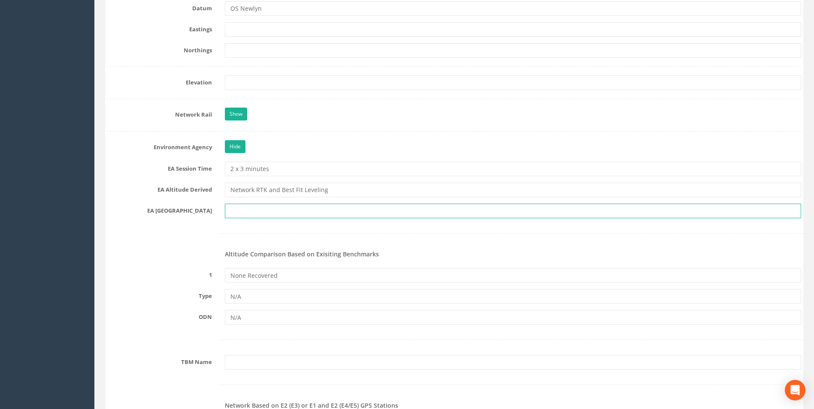
click at [238, 212] on input "text" at bounding box center [513, 211] width 576 height 15
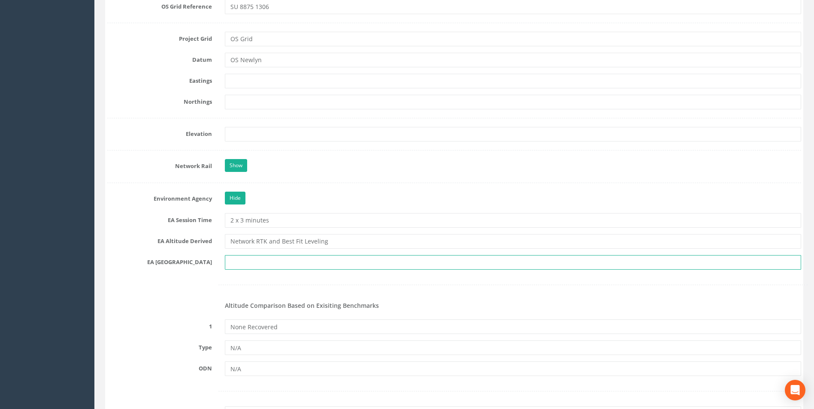
scroll to position [601, 0]
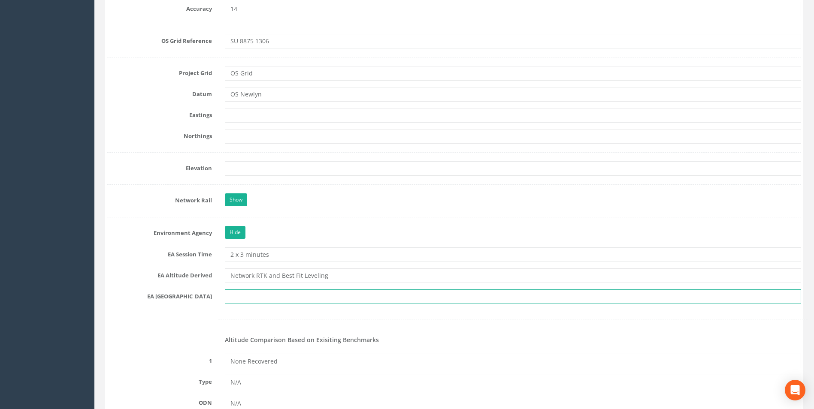
click at [245, 295] on input "text" at bounding box center [513, 297] width 576 height 15
type input "SU 8813"
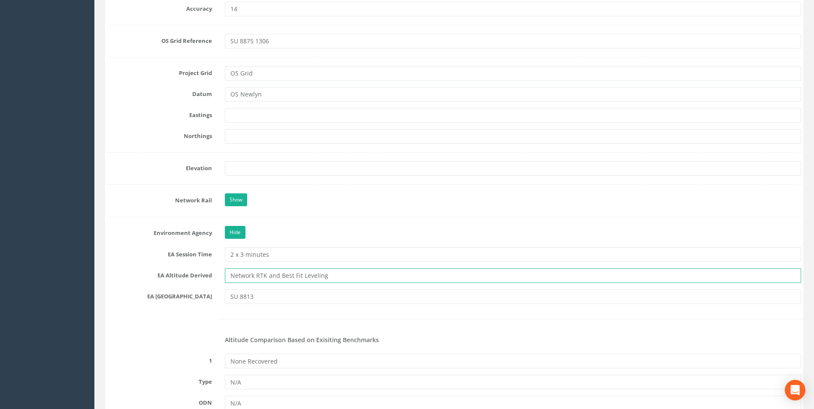
click at [337, 273] on input "Network RTK and Best Fit Leveling" at bounding box center [513, 276] width 576 height 15
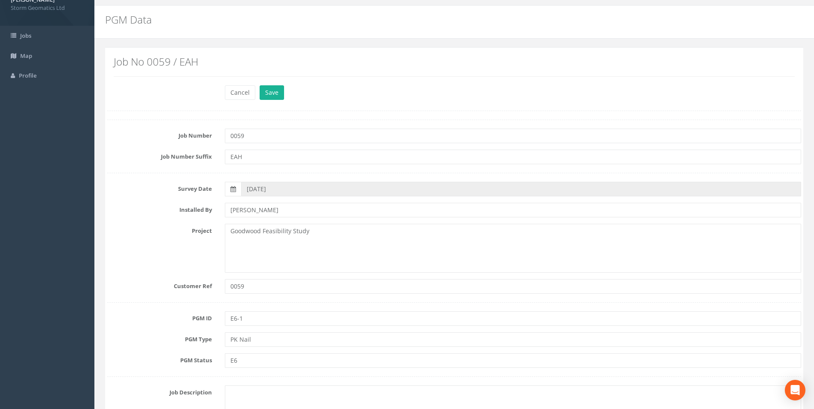
scroll to position [0, 0]
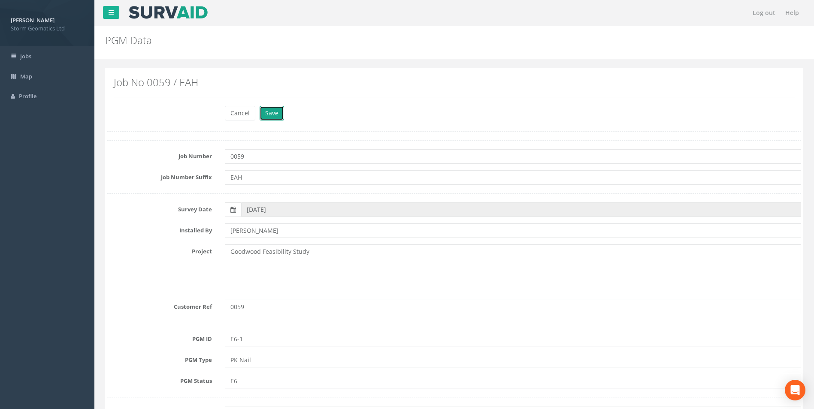
click at [278, 111] on button "Save" at bounding box center [272, 113] width 24 height 15
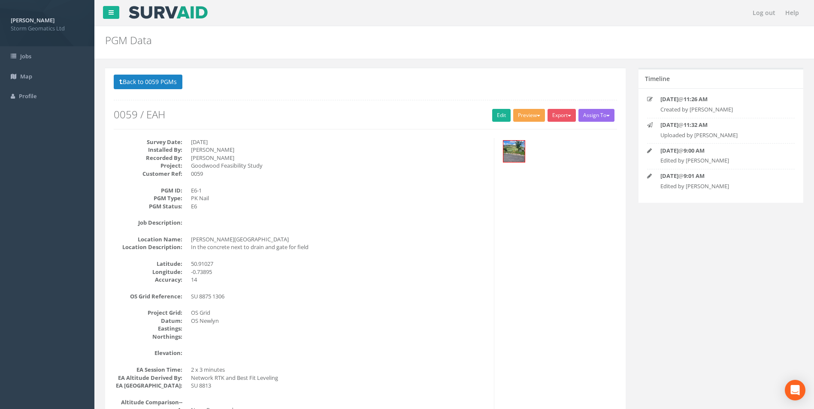
click at [532, 116] on button "Preview" at bounding box center [529, 115] width 32 height 13
click at [513, 135] on link "Storm Geomatics" at bounding box center [512, 133] width 67 height 13
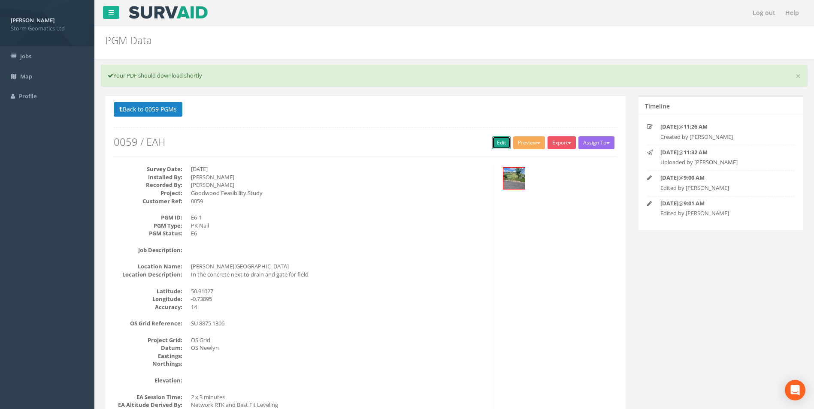
click at [499, 142] on link "Edit" at bounding box center [501, 142] width 18 height 13
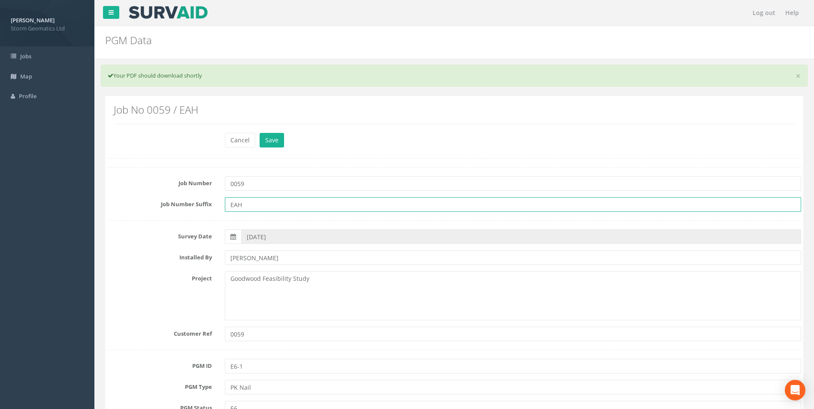
click at [259, 204] on input "EAH" at bounding box center [513, 204] width 576 height 15
type input "E"
type input "GWF"
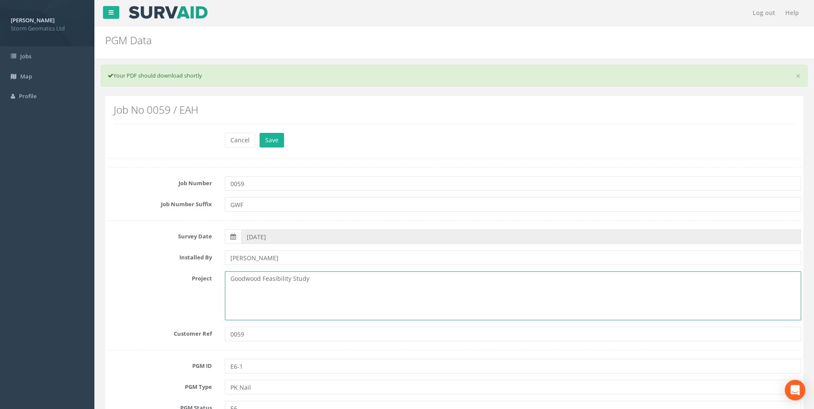
click at [251, 292] on textarea "Goodwood Feasibility Study" at bounding box center [513, 296] width 576 height 49
click at [315, 282] on textarea "Goodwood Feasibility Study" at bounding box center [513, 296] width 576 height 49
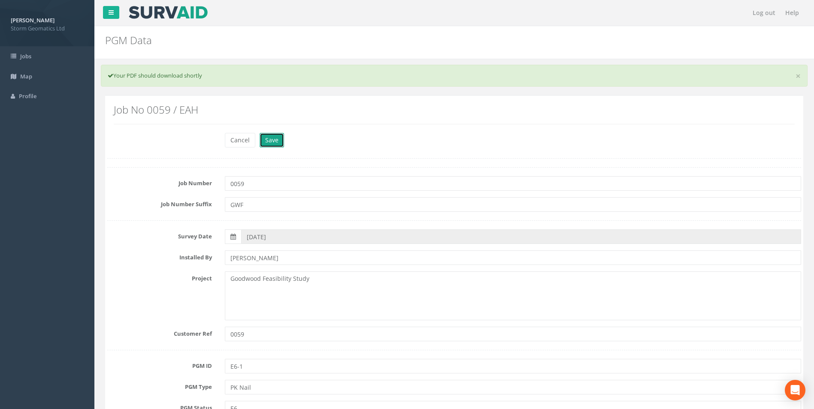
click at [272, 143] on button "Save" at bounding box center [272, 140] width 24 height 15
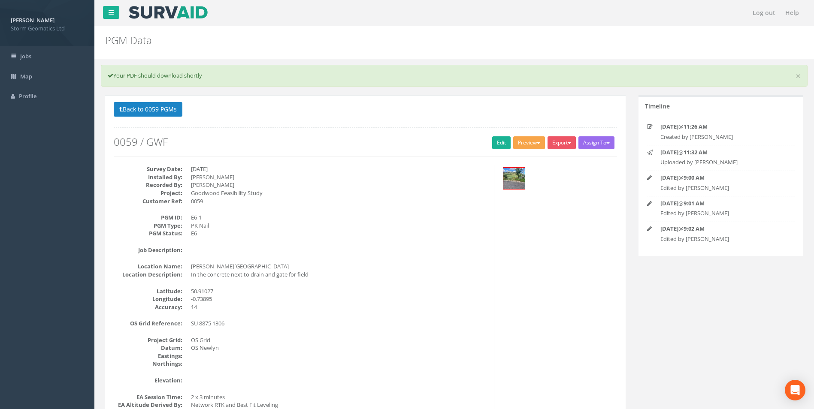
click at [518, 142] on button "Preview" at bounding box center [529, 142] width 32 height 13
click at [509, 156] on link "Storm Geomatics" at bounding box center [512, 160] width 67 height 13
click at [495, 145] on link "Edit" at bounding box center [501, 142] width 18 height 13
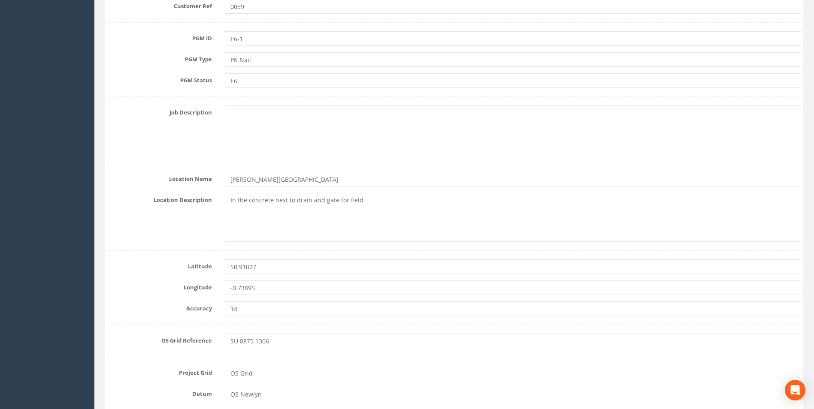
scroll to position [343, 0]
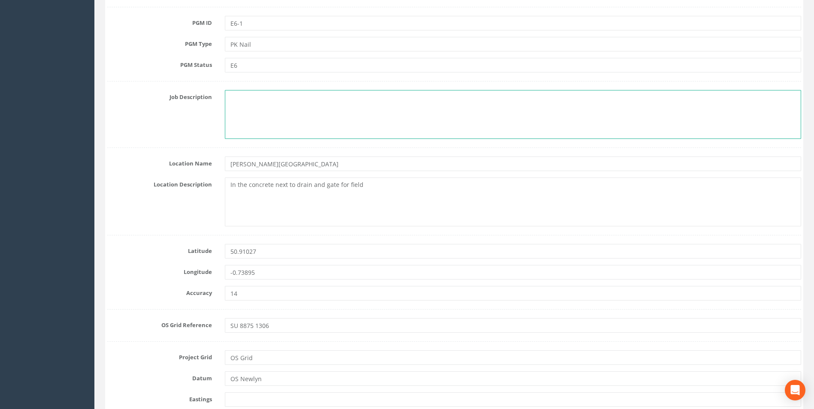
click at [282, 104] on textarea at bounding box center [513, 114] width 576 height 49
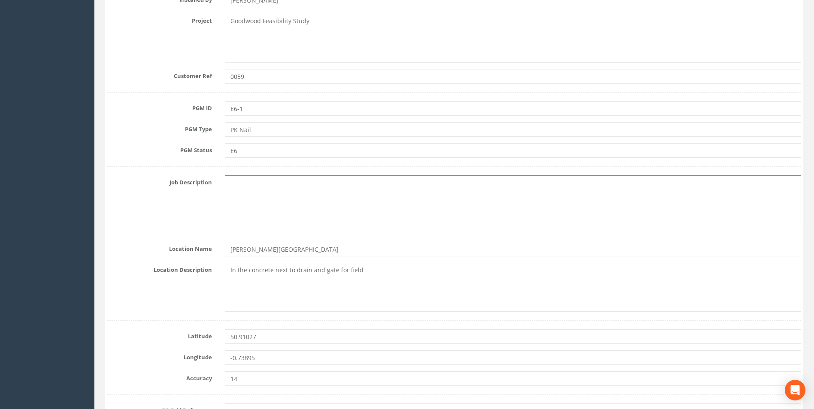
scroll to position [258, 0]
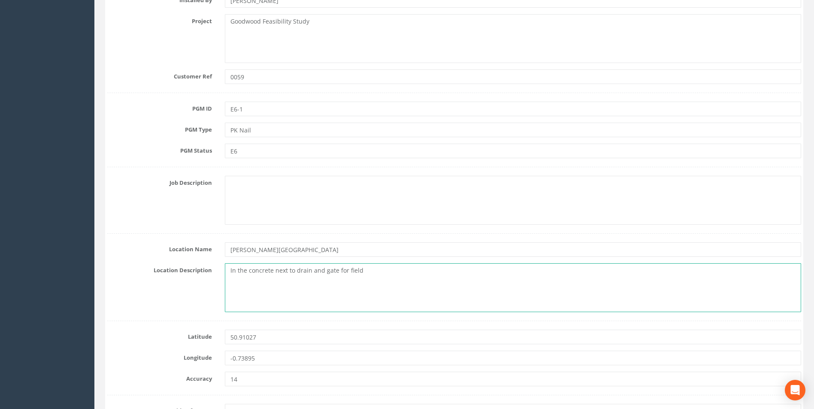
drag, startPoint x: 375, startPoint y: 275, endPoint x: 230, endPoint y: 278, distance: 144.7
click at [230, 278] on textarea "In the concrete next to drain and gate for field" at bounding box center [513, 288] width 576 height 49
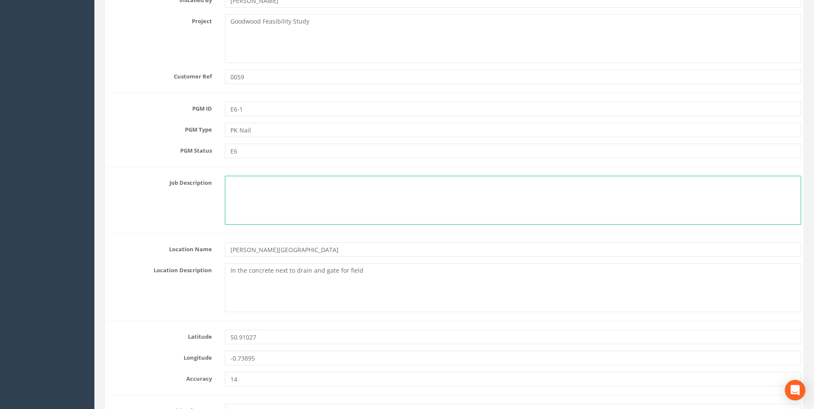
click at [248, 185] on textarea at bounding box center [513, 200] width 576 height 49
paste textarea "In the concrete next to drain and gate for field"
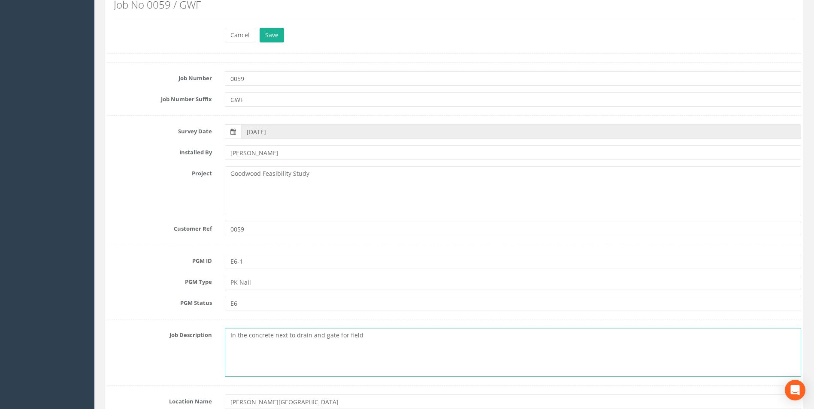
scroll to position [0, 0]
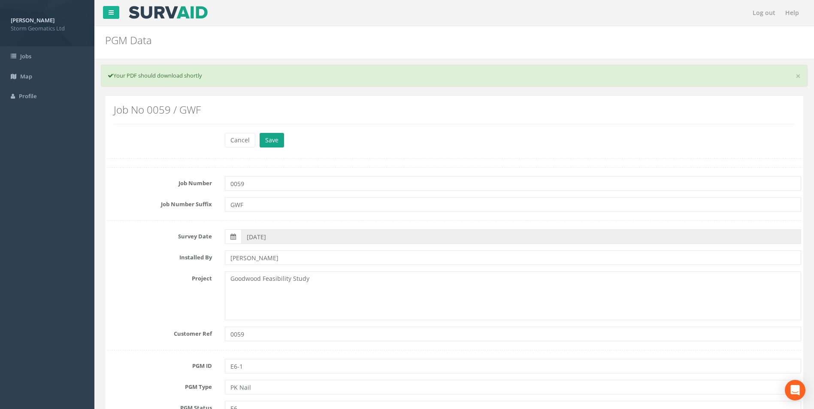
type textarea "In the concrete next to drain and gate for field"
click at [277, 142] on button "Save" at bounding box center [272, 140] width 24 height 15
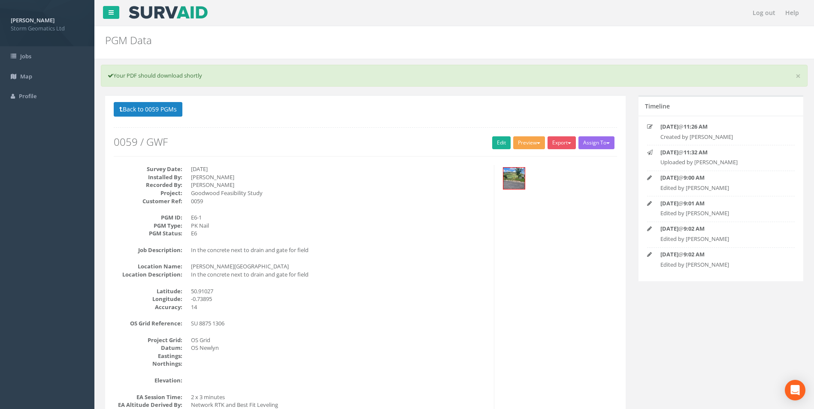
click at [532, 141] on button "Preview" at bounding box center [529, 142] width 32 height 13
click at [514, 156] on link "Storm Geomatics" at bounding box center [512, 160] width 67 height 13
click at [500, 143] on link "Edit" at bounding box center [501, 142] width 18 height 13
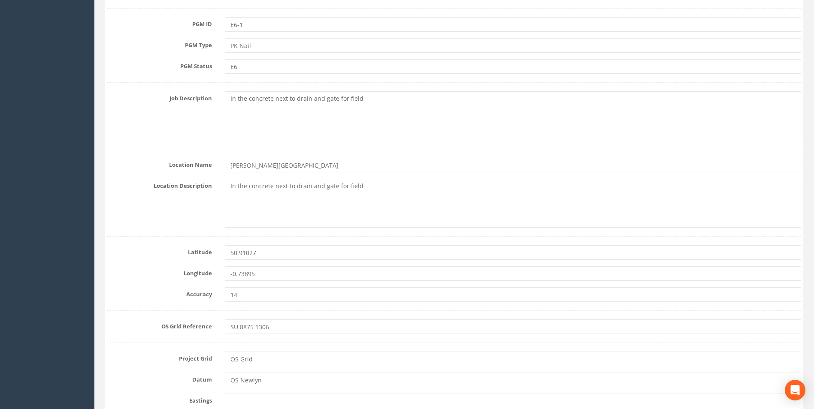
scroll to position [343, 0]
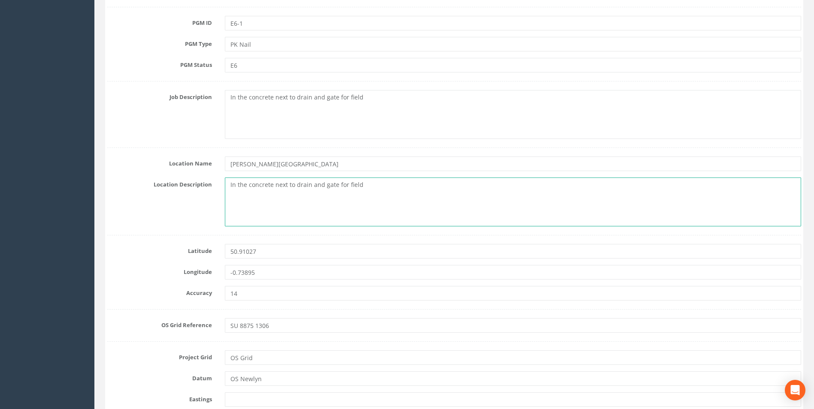
drag, startPoint x: 377, startPoint y: 188, endPoint x: 221, endPoint y: 188, distance: 156.2
click at [221, 188] on div "In the concrete next to drain and gate for field" at bounding box center [512, 202] width 589 height 49
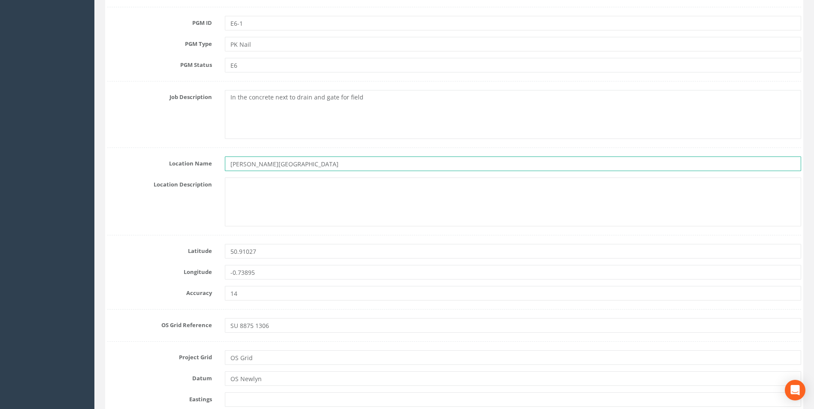
drag, startPoint x: 312, startPoint y: 164, endPoint x: 181, endPoint y: 173, distance: 131.7
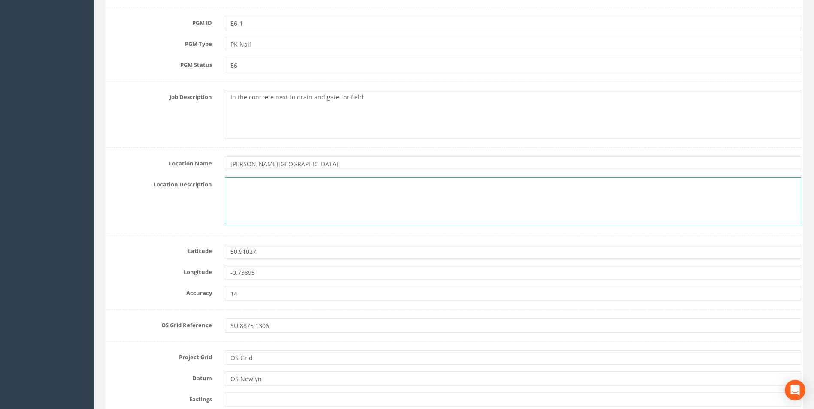
click at [258, 191] on textarea at bounding box center [513, 202] width 576 height 49
paste textarea "[PERSON_NAME][GEOGRAPHIC_DATA]"
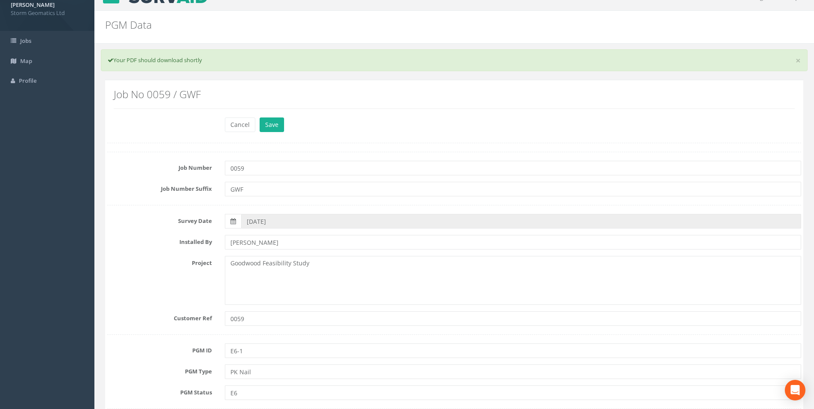
scroll to position [0, 0]
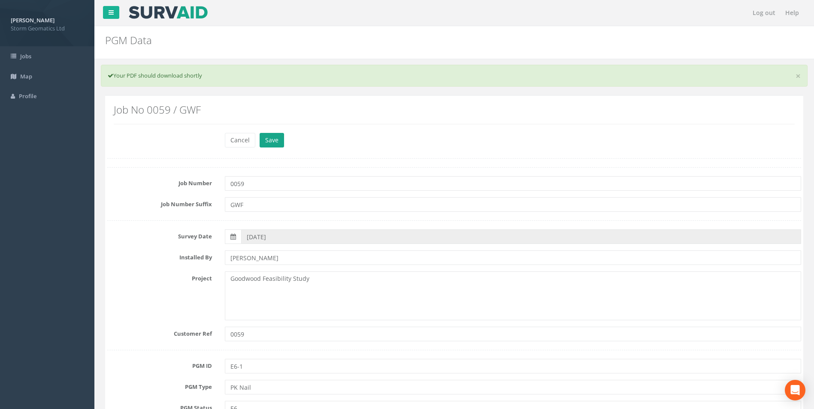
type textarea "[PERSON_NAME][GEOGRAPHIC_DATA]"
click at [271, 134] on button "Save" at bounding box center [272, 140] width 24 height 15
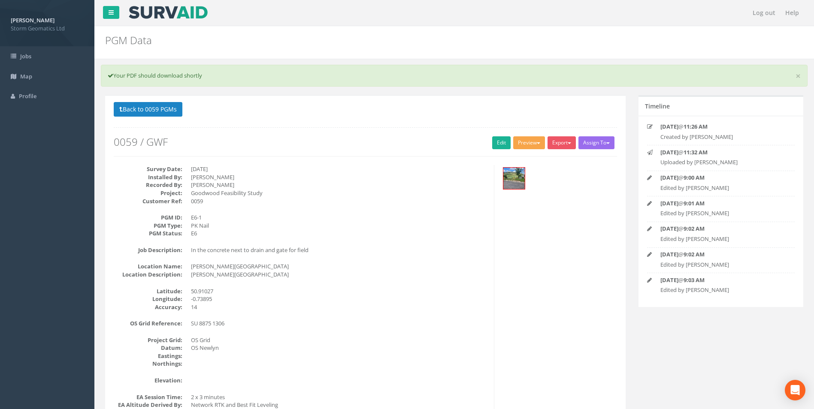
click at [524, 141] on button "Preview" at bounding box center [529, 142] width 32 height 13
click at [508, 158] on link "Storm Geomatics" at bounding box center [512, 160] width 67 height 13
click at [495, 144] on link "Edit" at bounding box center [501, 142] width 18 height 13
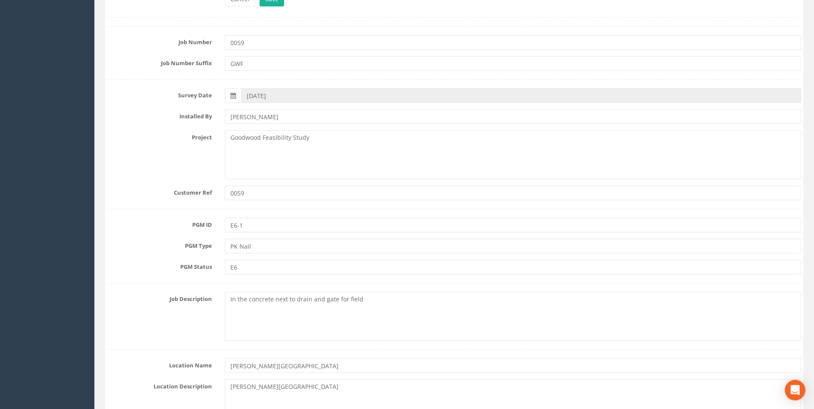
scroll to position [172, 0]
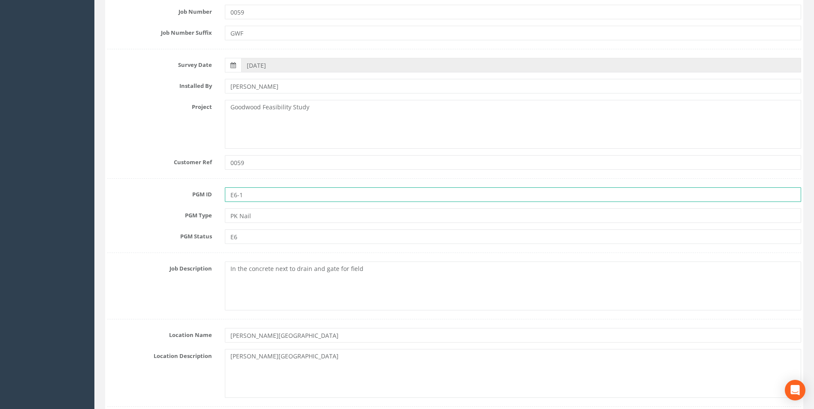
click at [228, 196] on input "E6-1" at bounding box center [513, 195] width 576 height 15
click at [278, 199] on input "GWF E6-1" at bounding box center [513, 195] width 576 height 15
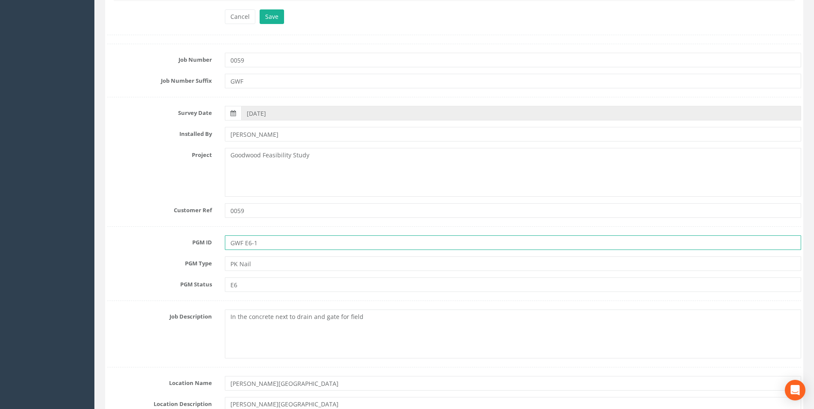
scroll to position [0, 0]
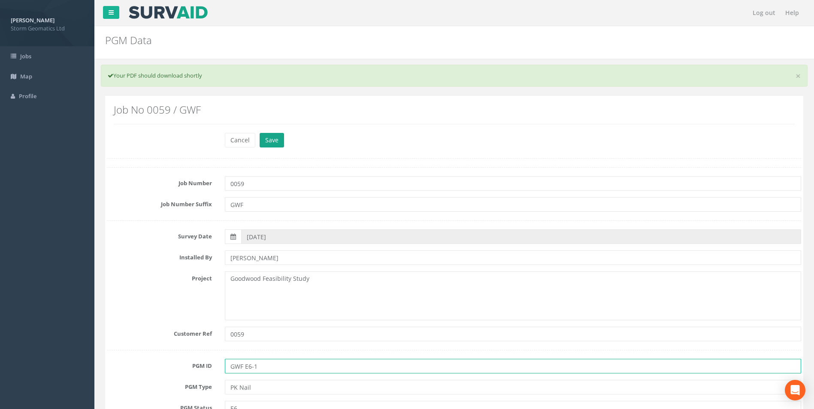
type input "GWF E6-1"
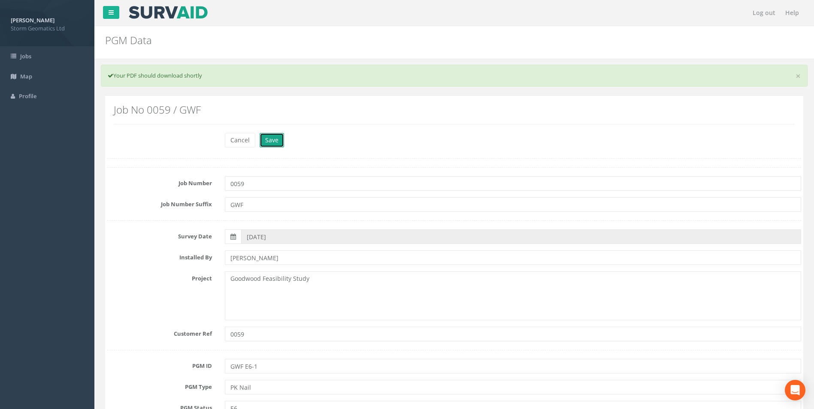
click at [273, 139] on button "Save" at bounding box center [272, 140] width 24 height 15
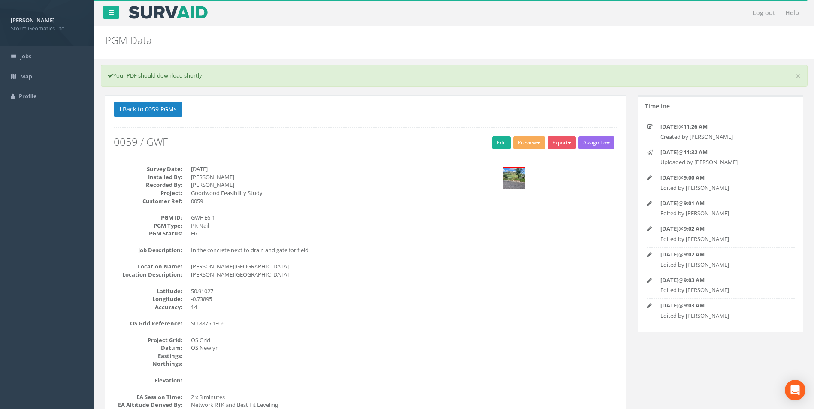
click at [487, 139] on h2 "0059 / GWF" at bounding box center [365, 141] width 503 height 11
click at [496, 139] on link "Edit" at bounding box center [501, 142] width 18 height 13
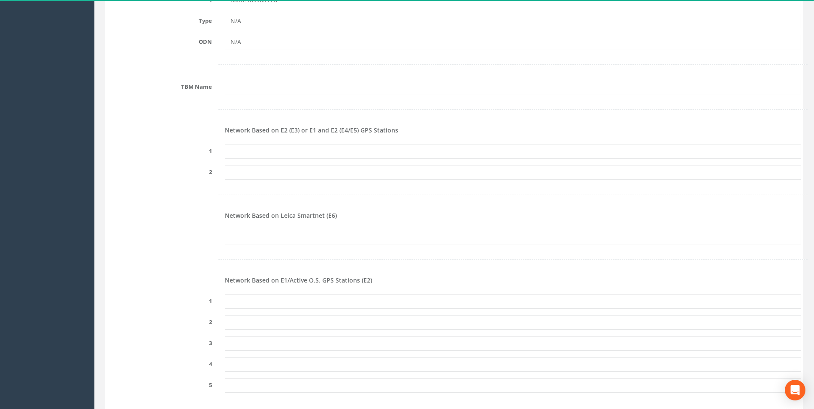
scroll to position [987, 0]
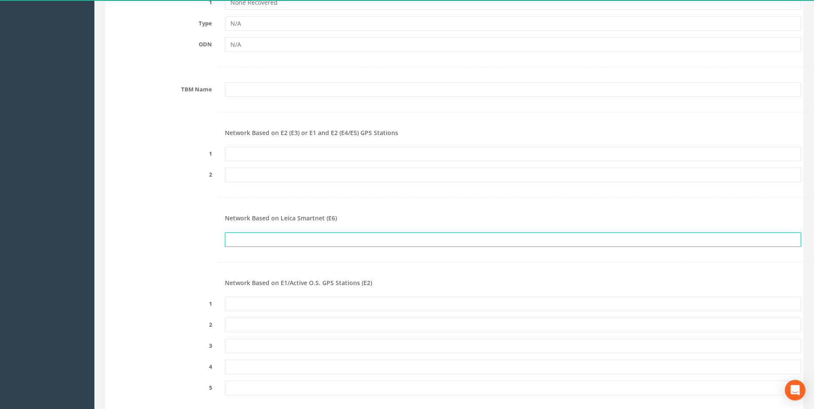
click at [265, 237] on input "text" at bounding box center [513, 240] width 576 height 15
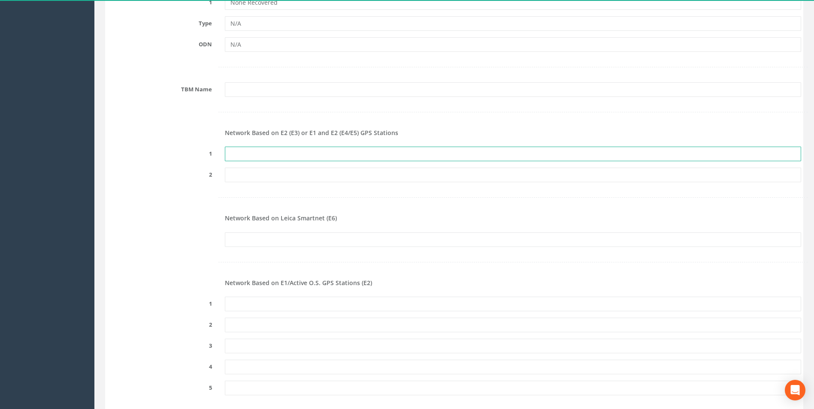
click at [258, 156] on input "text" at bounding box center [513, 154] width 576 height 15
paste input "PRS70744399648"
type input "PRS70744399648"
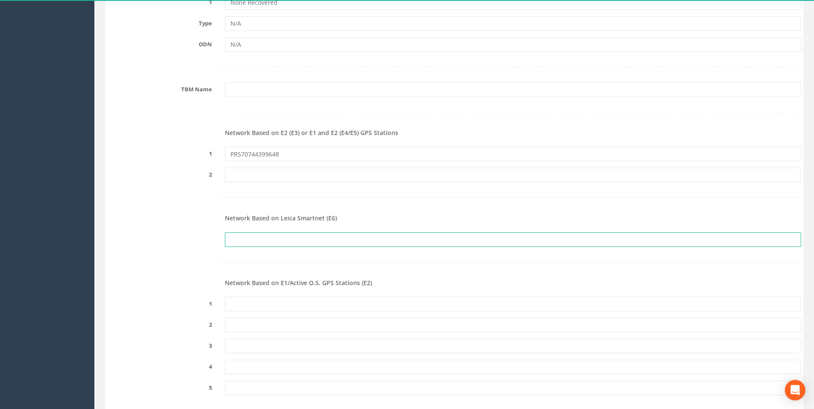
click at [250, 239] on input "text" at bounding box center [513, 240] width 576 height 15
paste input "PRS70744399648"
type input "PRS70744399648"
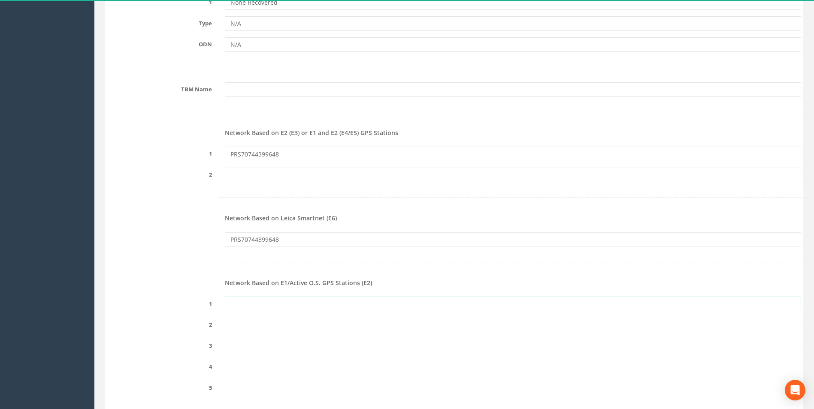
click at [245, 301] on input "text" at bounding box center [513, 304] width 576 height 15
paste input "PRS70744399648"
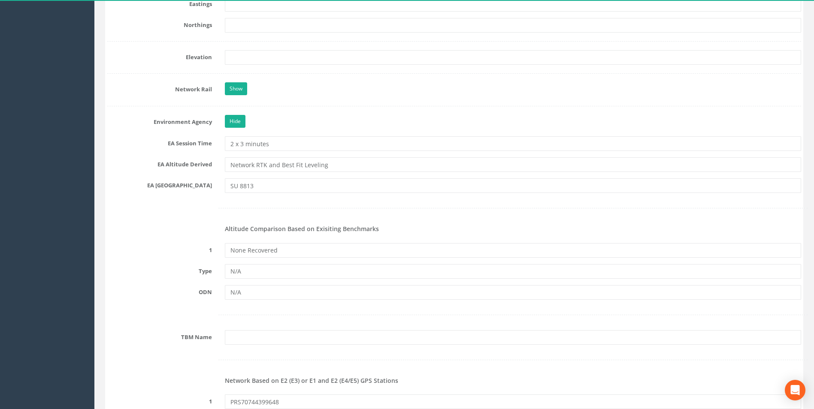
scroll to position [730, 0]
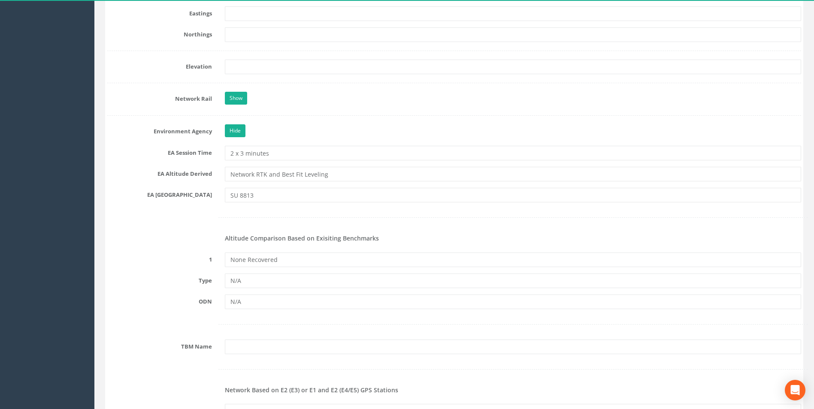
type input "PRS70744399648"
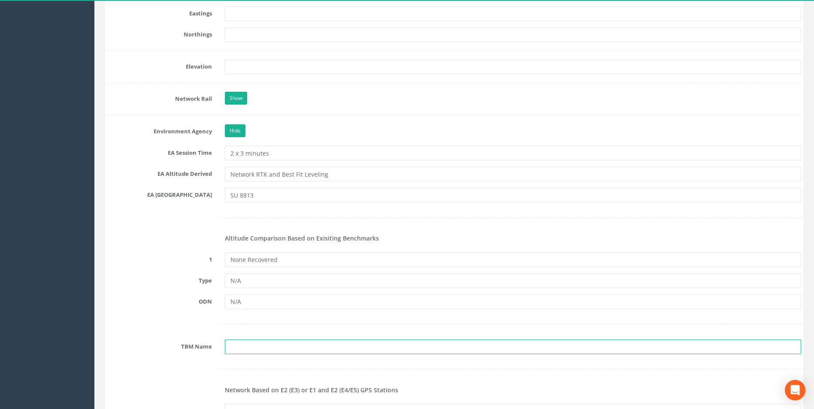
click at [236, 351] on input "text" at bounding box center [513, 347] width 576 height 15
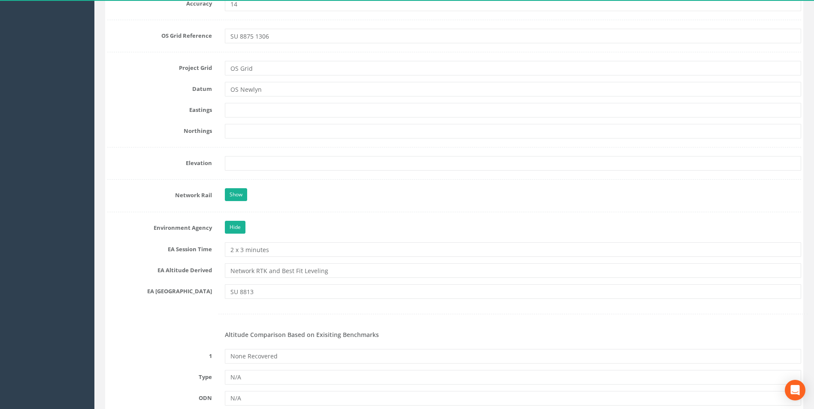
scroll to position [515, 0]
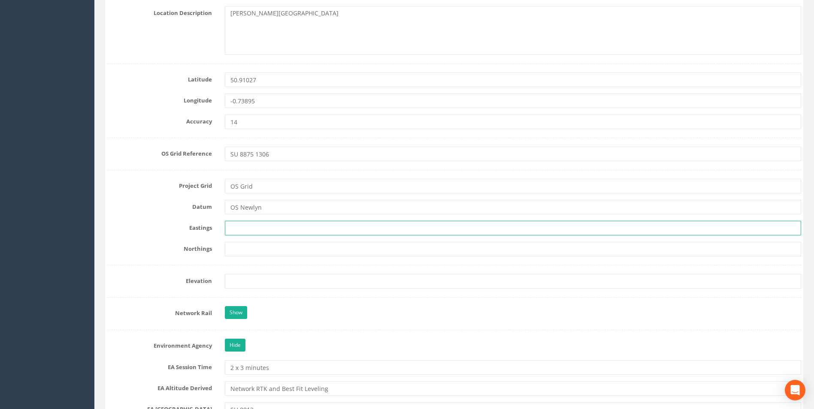
click at [248, 232] on input "text" at bounding box center [513, 228] width 576 height 15
click at [271, 231] on input "text" at bounding box center [513, 228] width 576 height 15
paste input "488751.616"
type input "488751.616"
click at [255, 251] on input "text" at bounding box center [513, 249] width 576 height 15
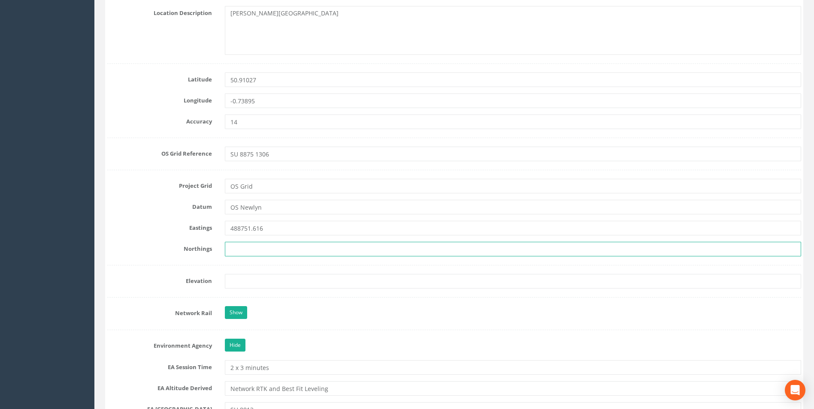
paste input "113070.440"
type input "113070.440"
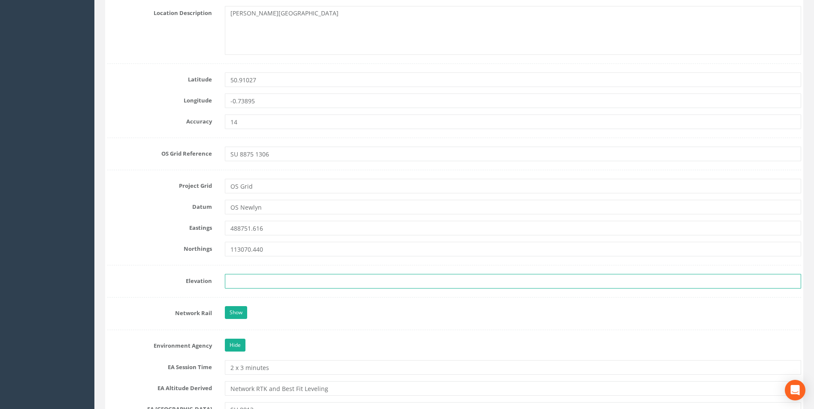
click at [250, 282] on input "text" at bounding box center [513, 281] width 576 height 15
paste input "64.405"
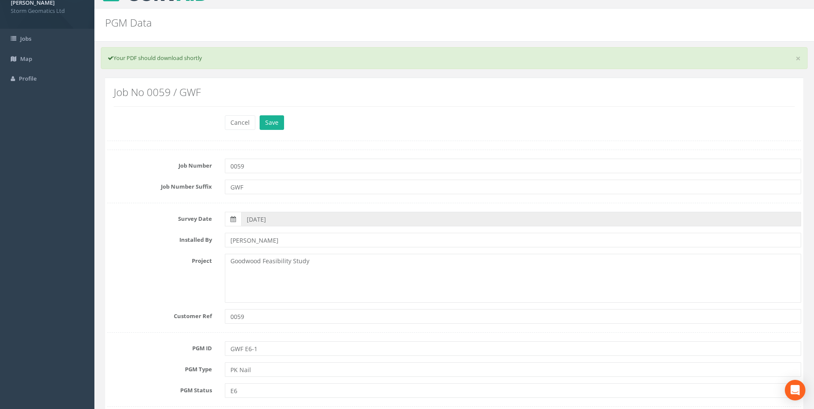
scroll to position [0, 0]
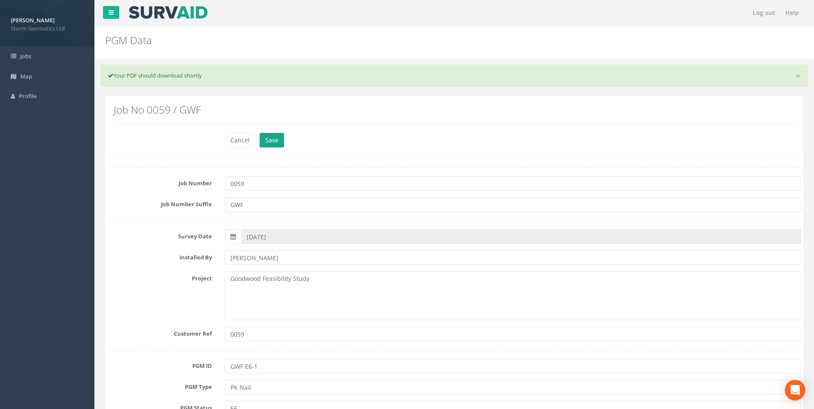
type input "64.405"
click at [273, 142] on button "Save" at bounding box center [272, 140] width 24 height 15
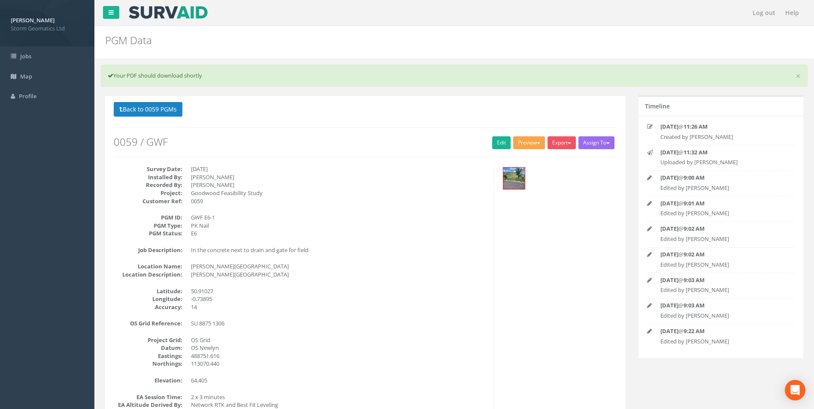
click at [530, 143] on button "Preview" at bounding box center [529, 142] width 32 height 13
click at [506, 162] on link "Storm Geomatics" at bounding box center [512, 160] width 67 height 13
click at [555, 144] on button "Export" at bounding box center [562, 142] width 28 height 13
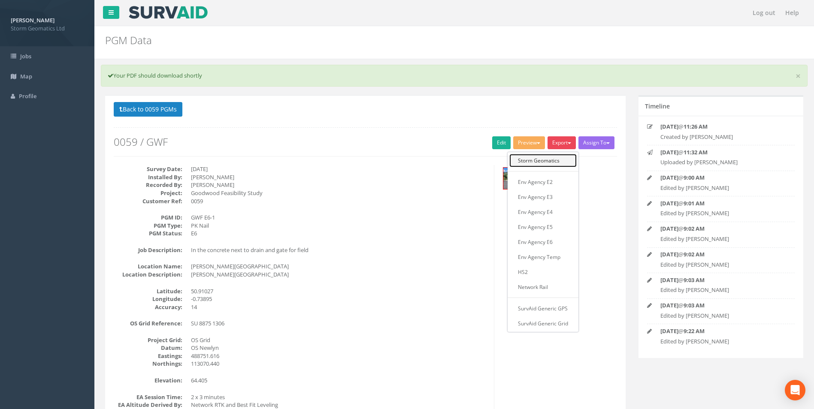
click at [543, 157] on link "Storm Geomatics" at bounding box center [542, 160] width 67 height 13
